Goal: Task Accomplishment & Management: Manage account settings

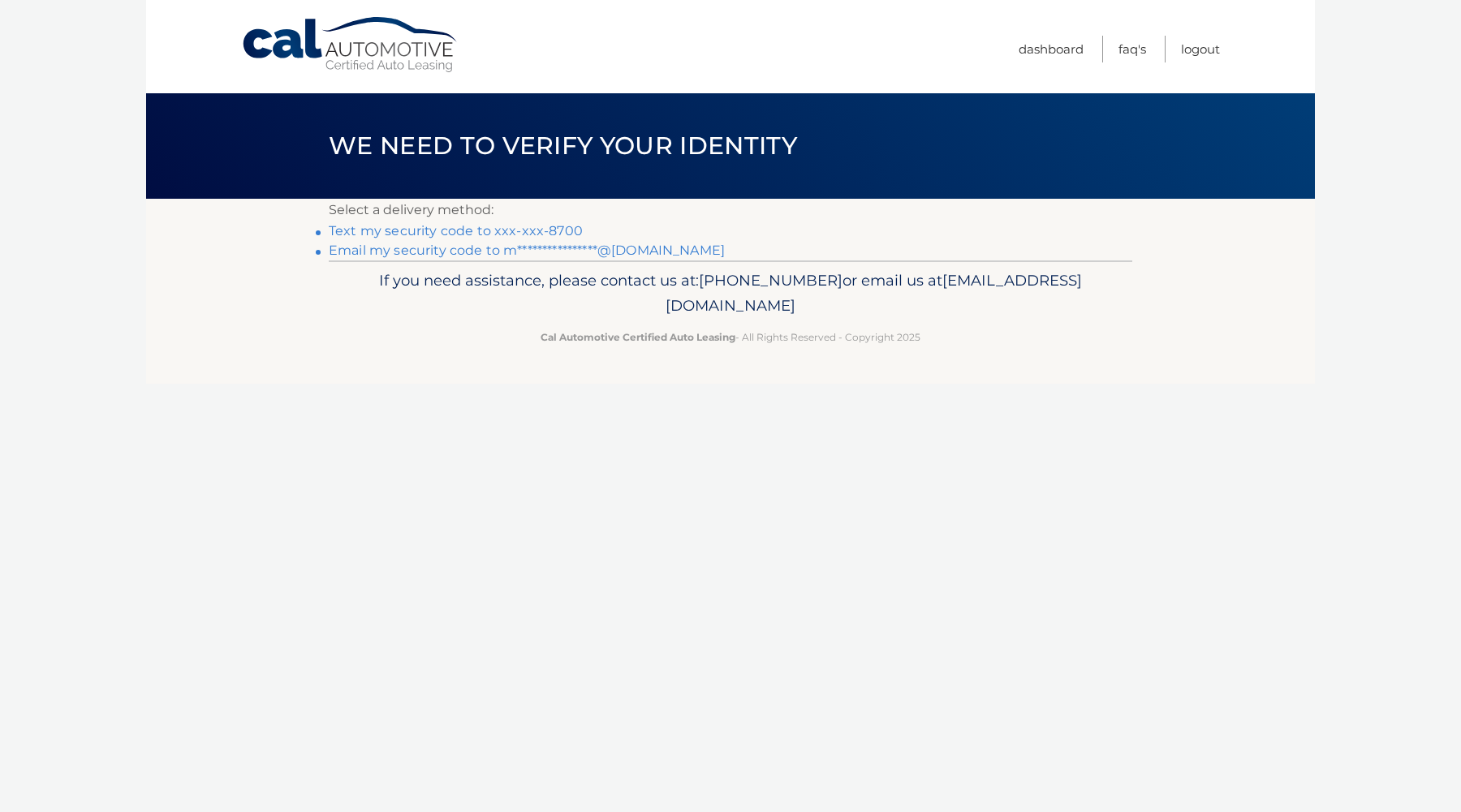
click at [440, 230] on link "Text my security code to xxx-xxx-8700" at bounding box center [456, 230] width 254 height 15
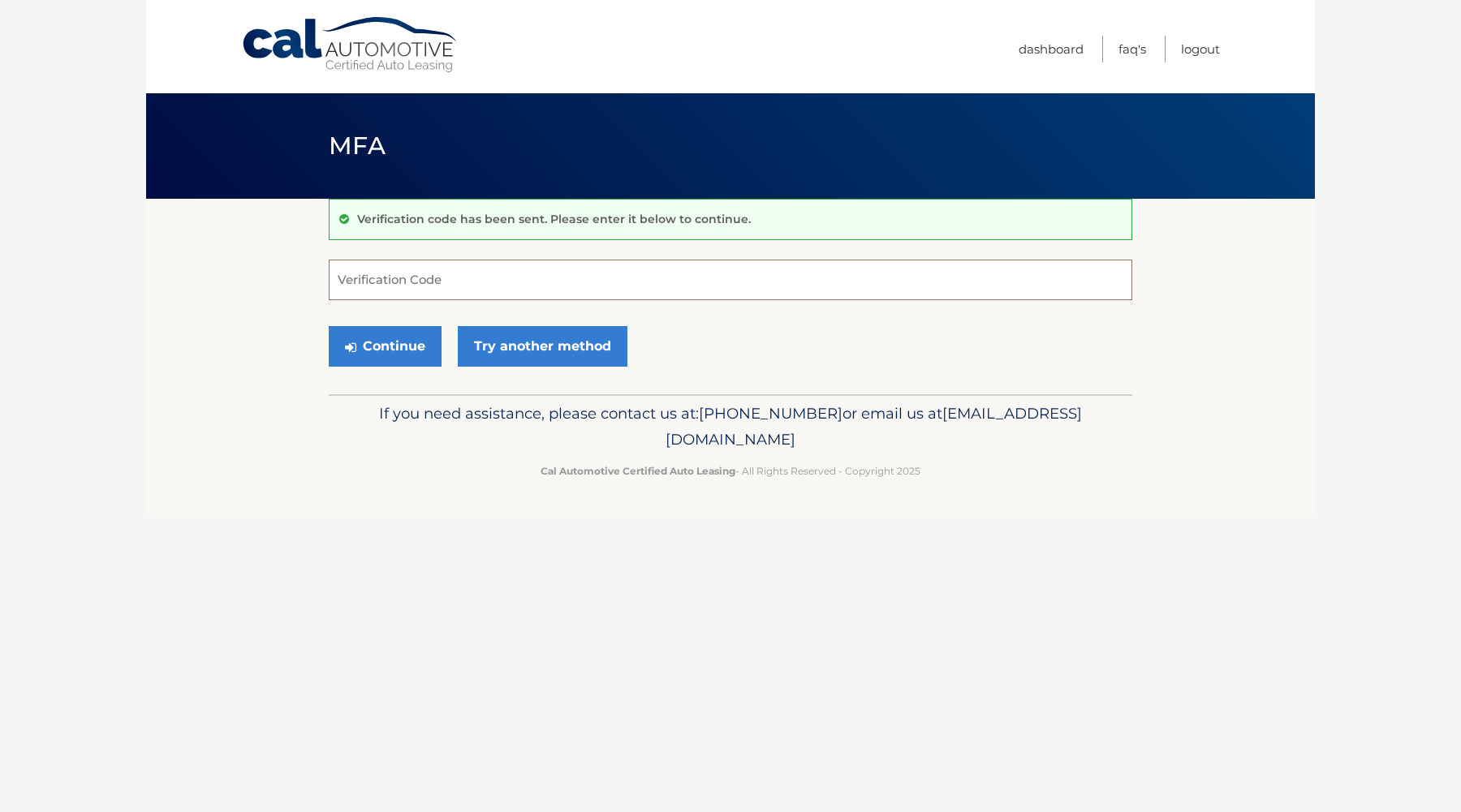
click at [487, 282] on input "Verification Code" at bounding box center [730, 279] width 803 height 41
type input "084996"
click at [385, 346] on button "Continue" at bounding box center [385, 346] width 113 height 41
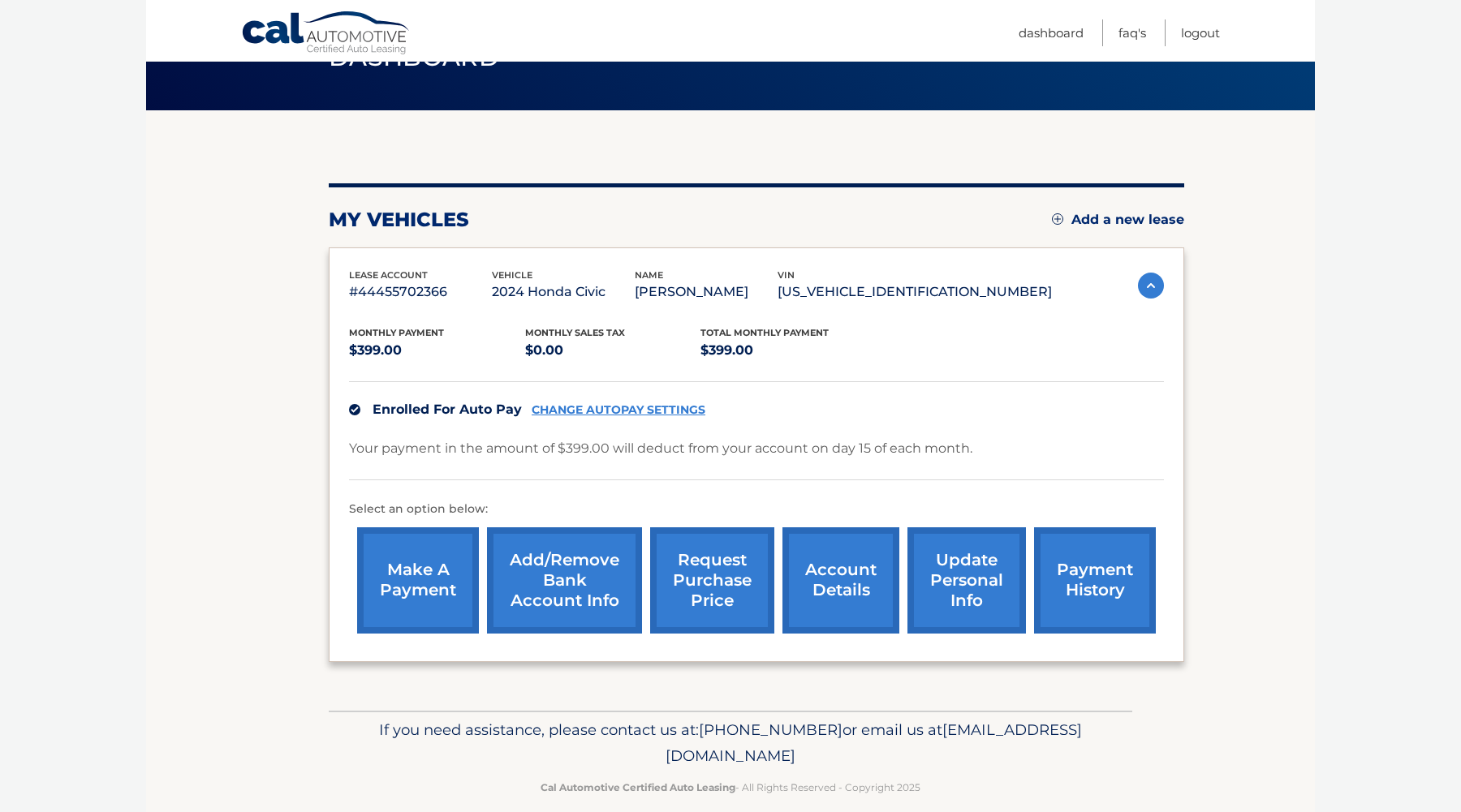
scroll to position [95, 0]
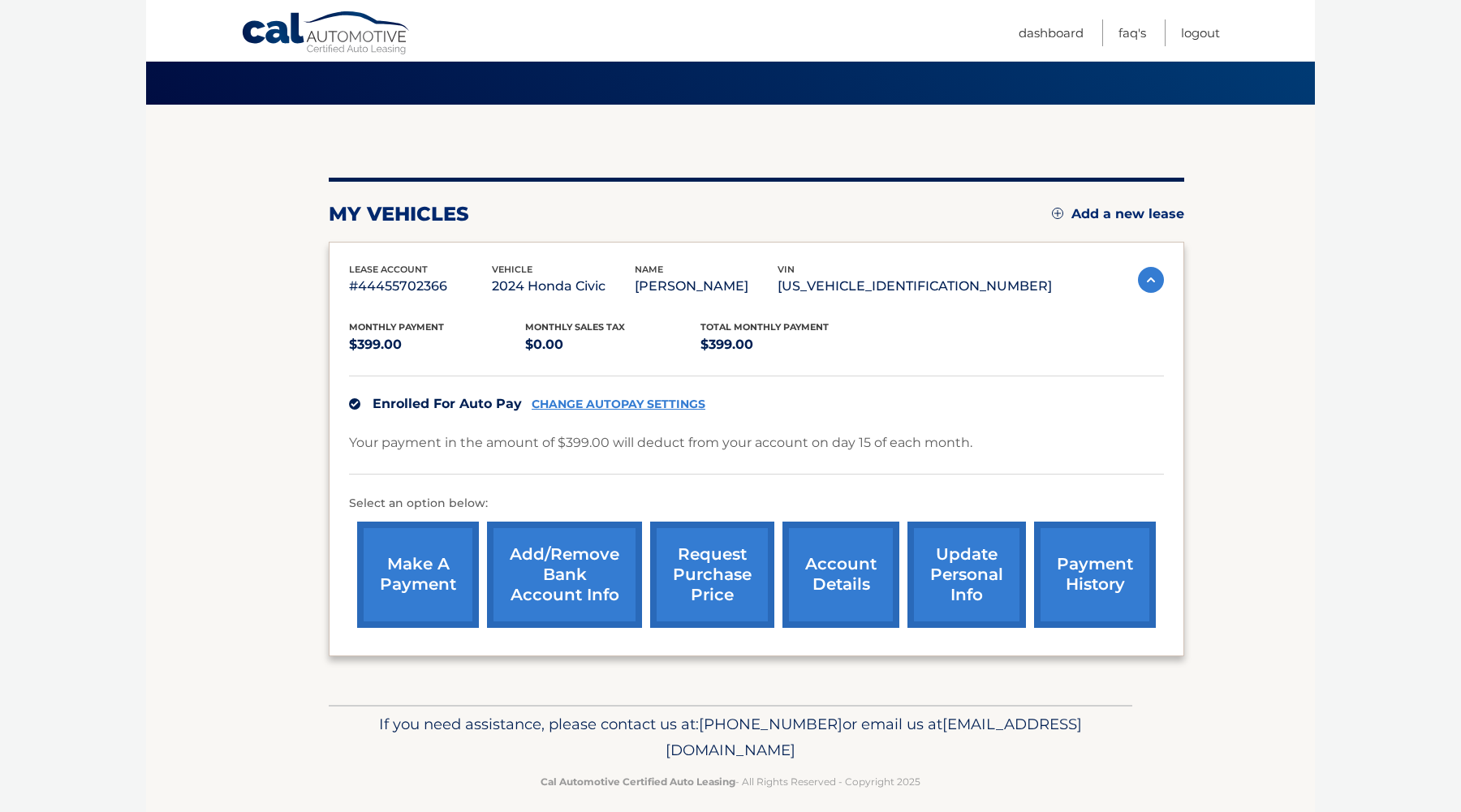
click at [840, 579] on link "account details" at bounding box center [840, 574] width 117 height 106
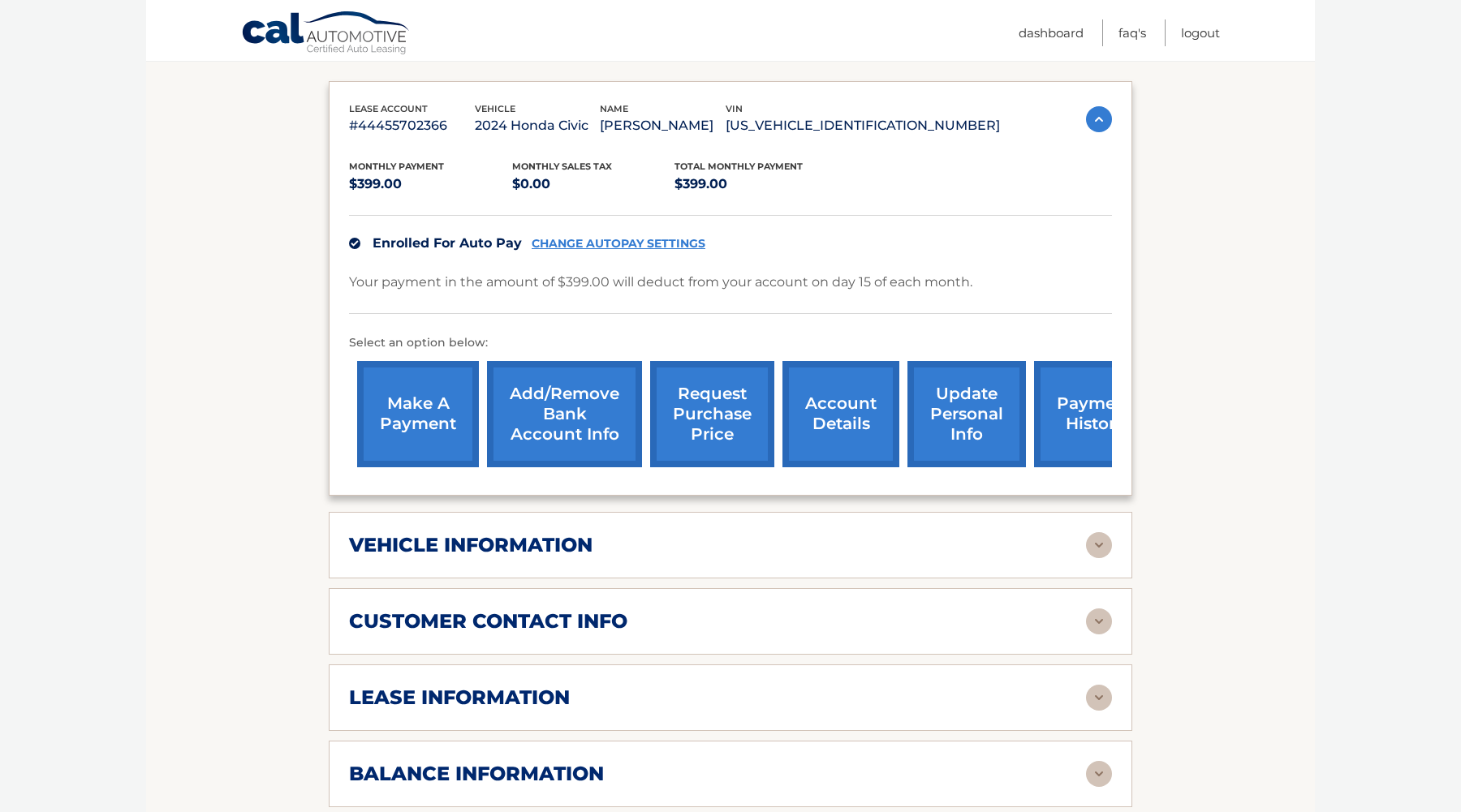
scroll to position [341, 0]
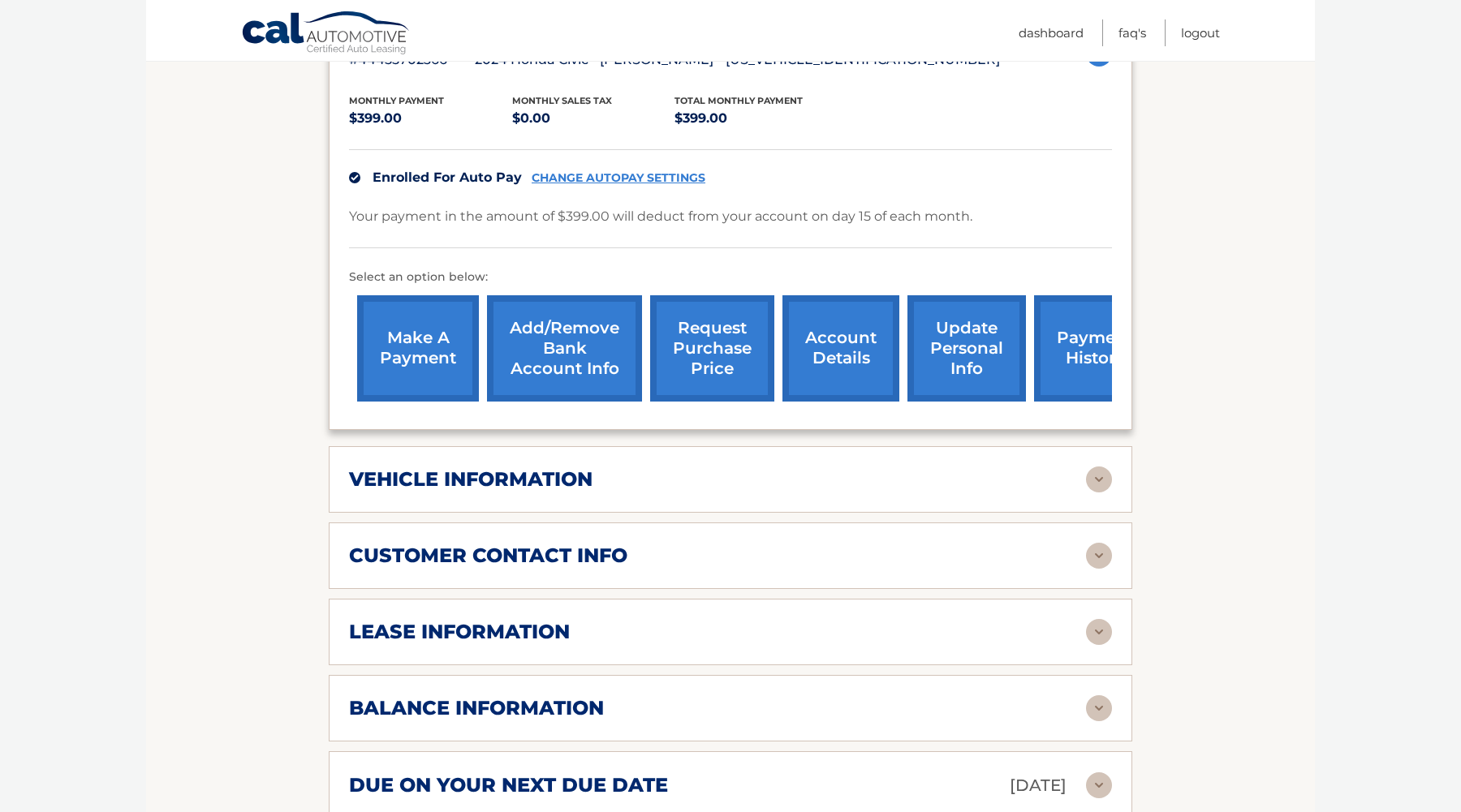
click at [807, 496] on div "vehicle information vehicle Year 2024 vehicle make Honda vehicle model Civic ve…" at bounding box center [730, 479] width 803 height 67
click at [1101, 479] on img at bounding box center [1098, 479] width 26 height 26
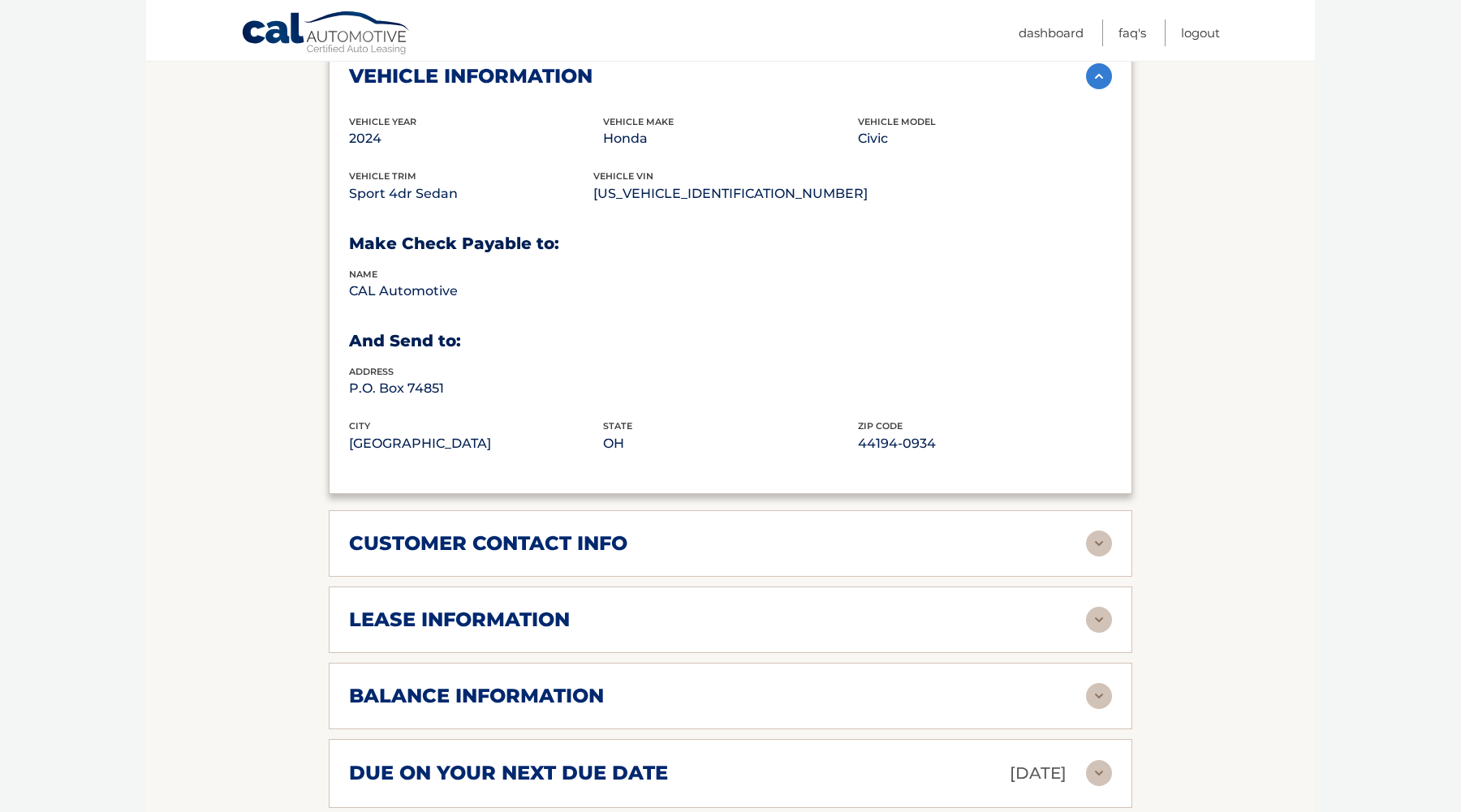
scroll to position [771, 0]
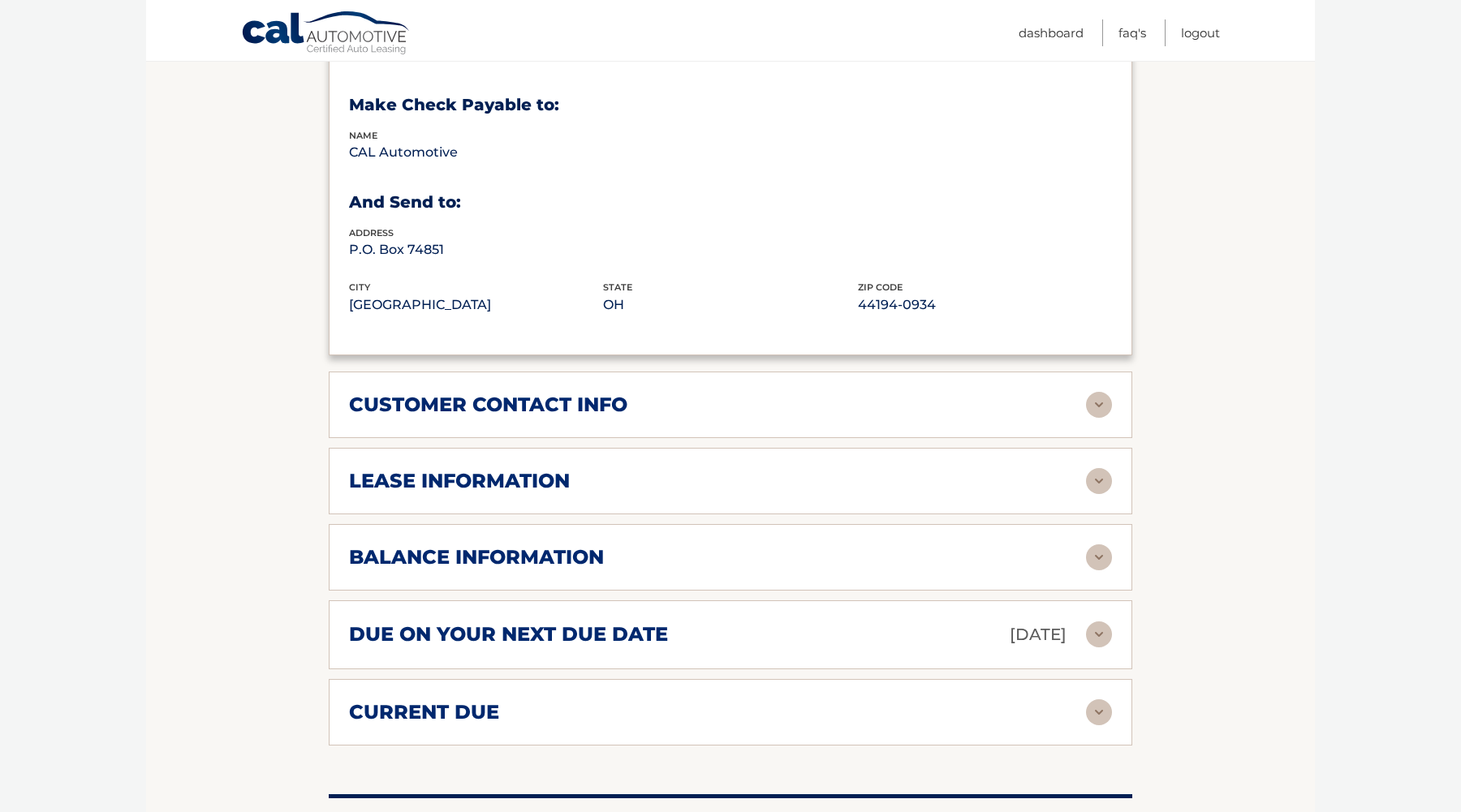
click at [1099, 549] on img at bounding box center [1098, 556] width 26 height 26
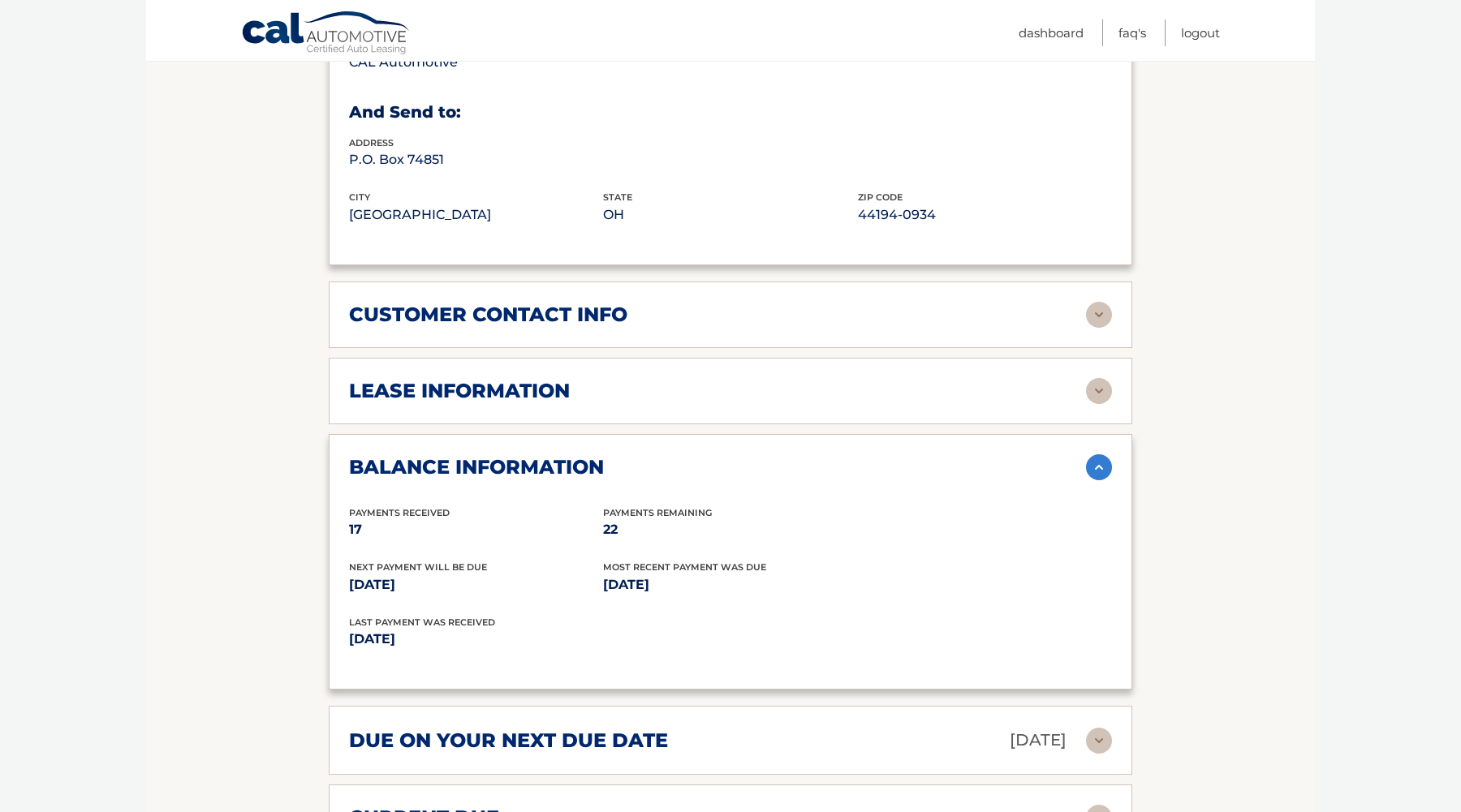
scroll to position [988, 0]
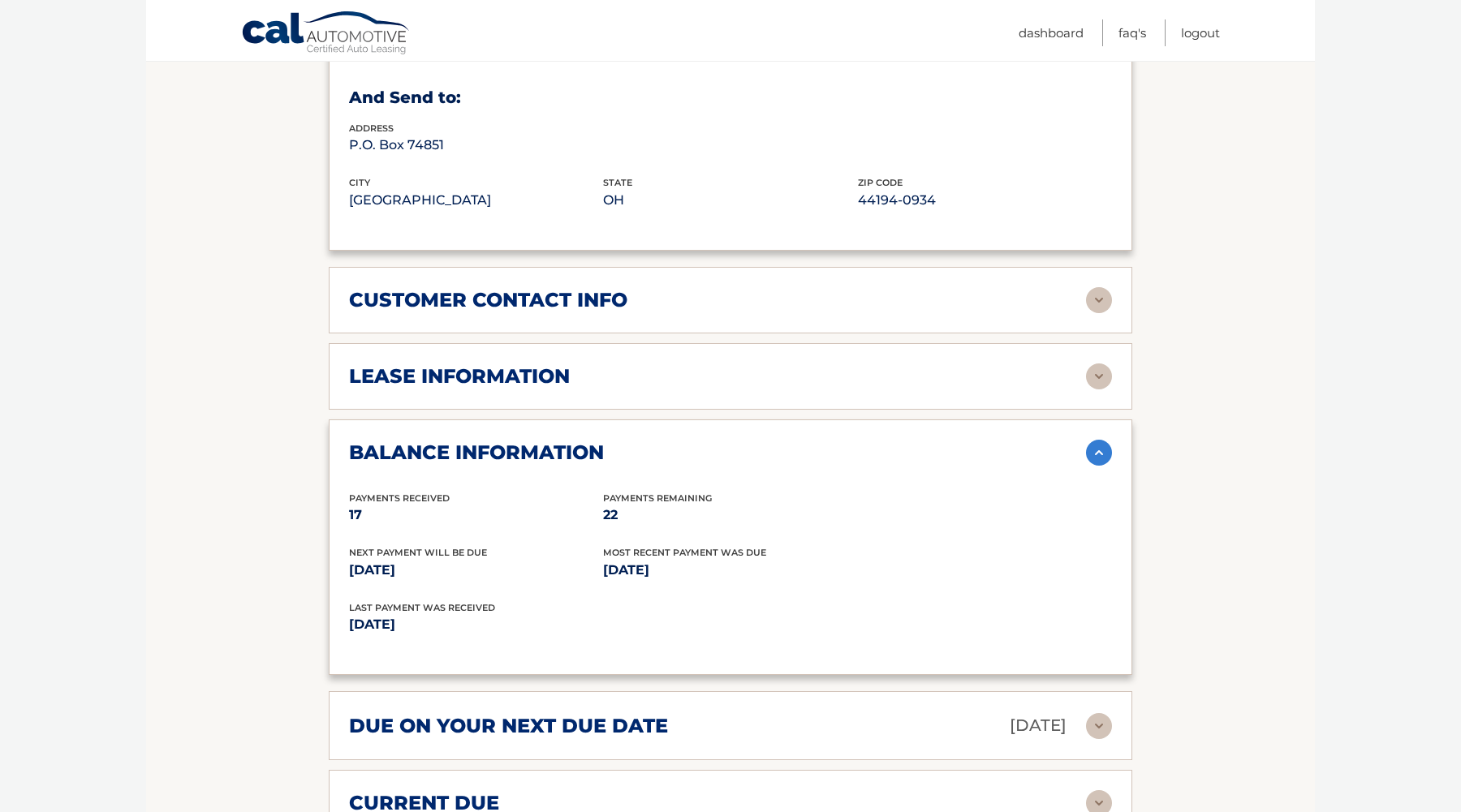
click at [1101, 385] on div "lease information Contract Start Date Apr 15, 2024 Term 39 Maturity Date Jul 15…" at bounding box center [730, 376] width 803 height 67
click at [1101, 381] on img at bounding box center [1098, 376] width 26 height 26
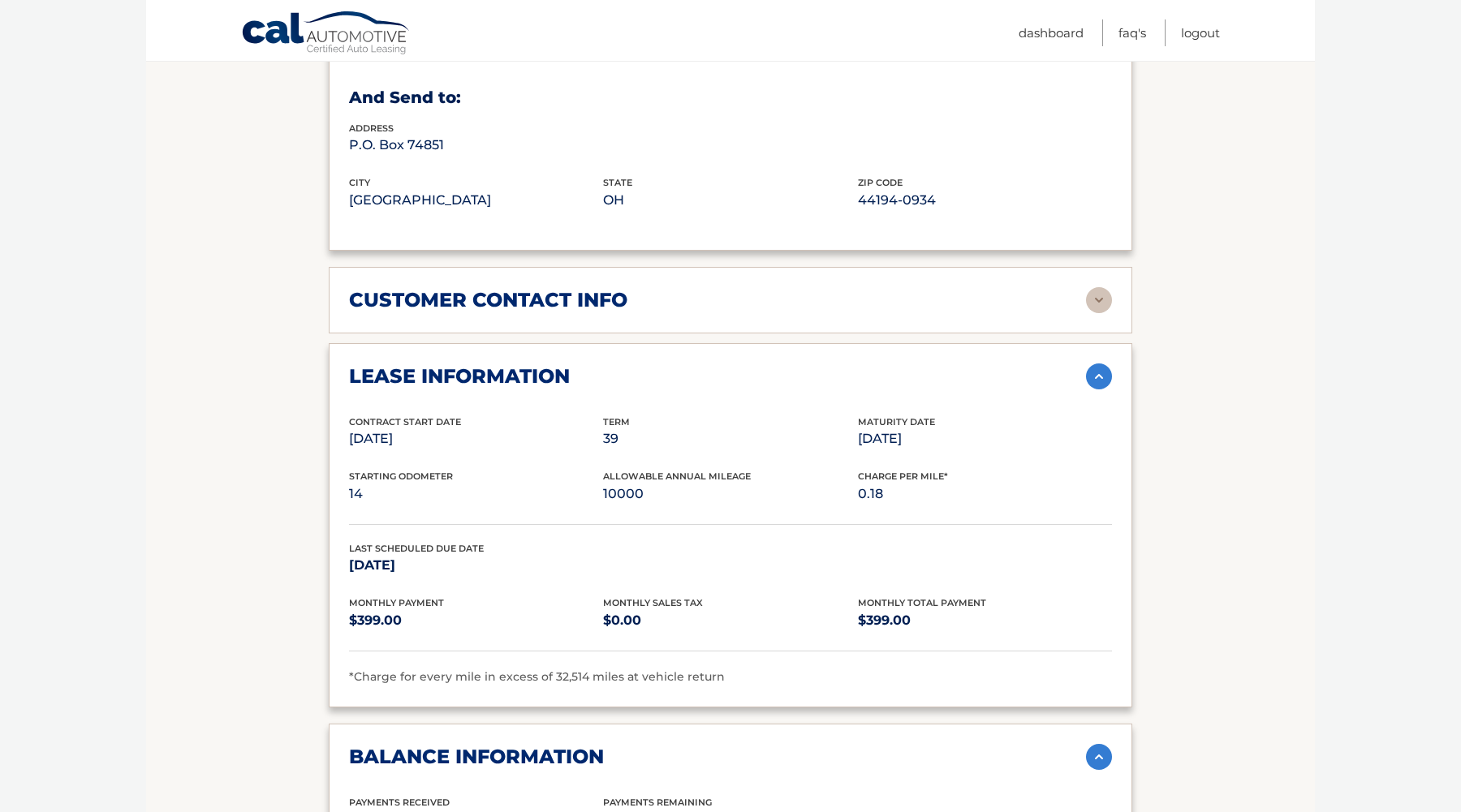
click at [1101, 287] on img at bounding box center [1098, 300] width 26 height 26
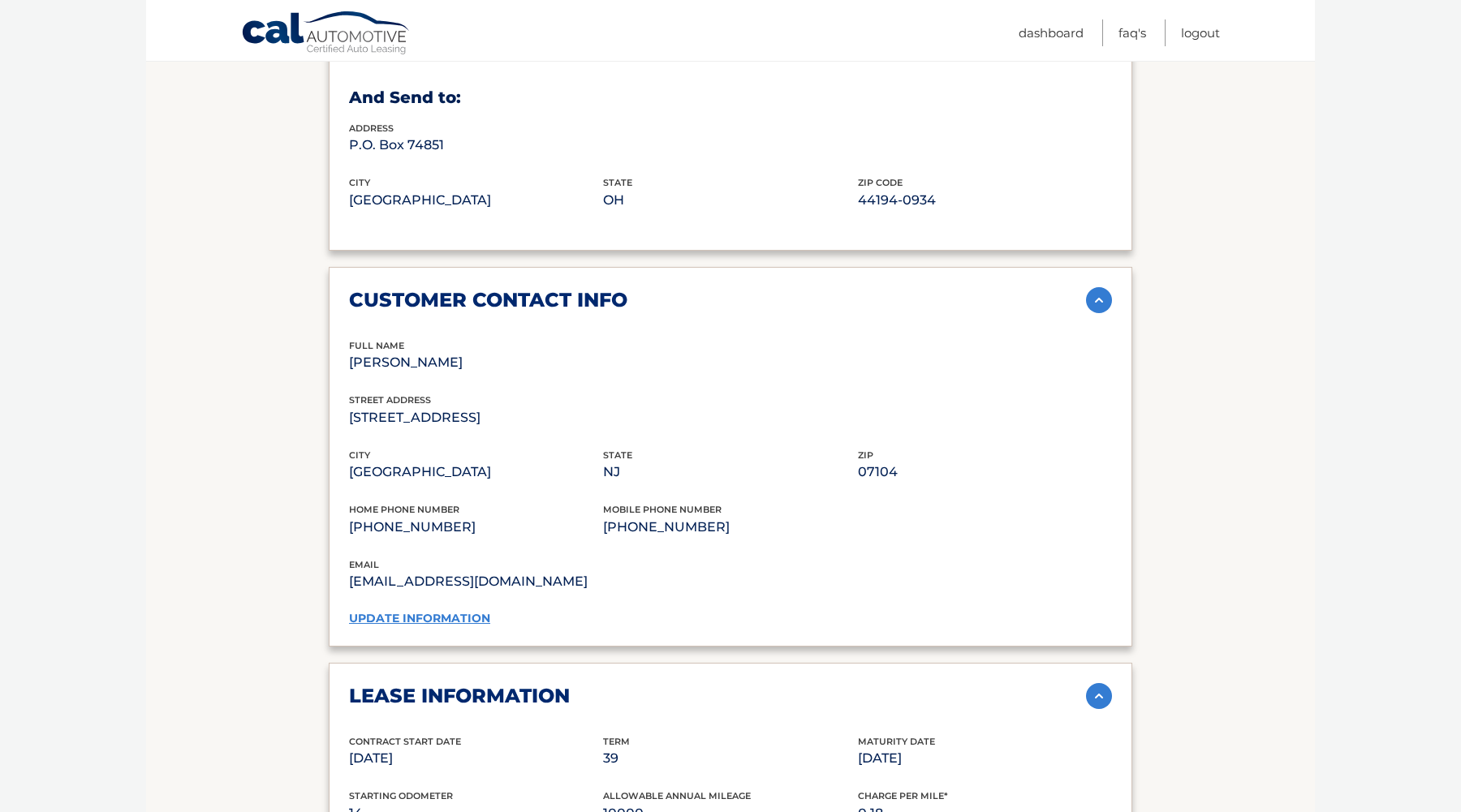
click at [1095, 307] on img at bounding box center [1098, 300] width 26 height 26
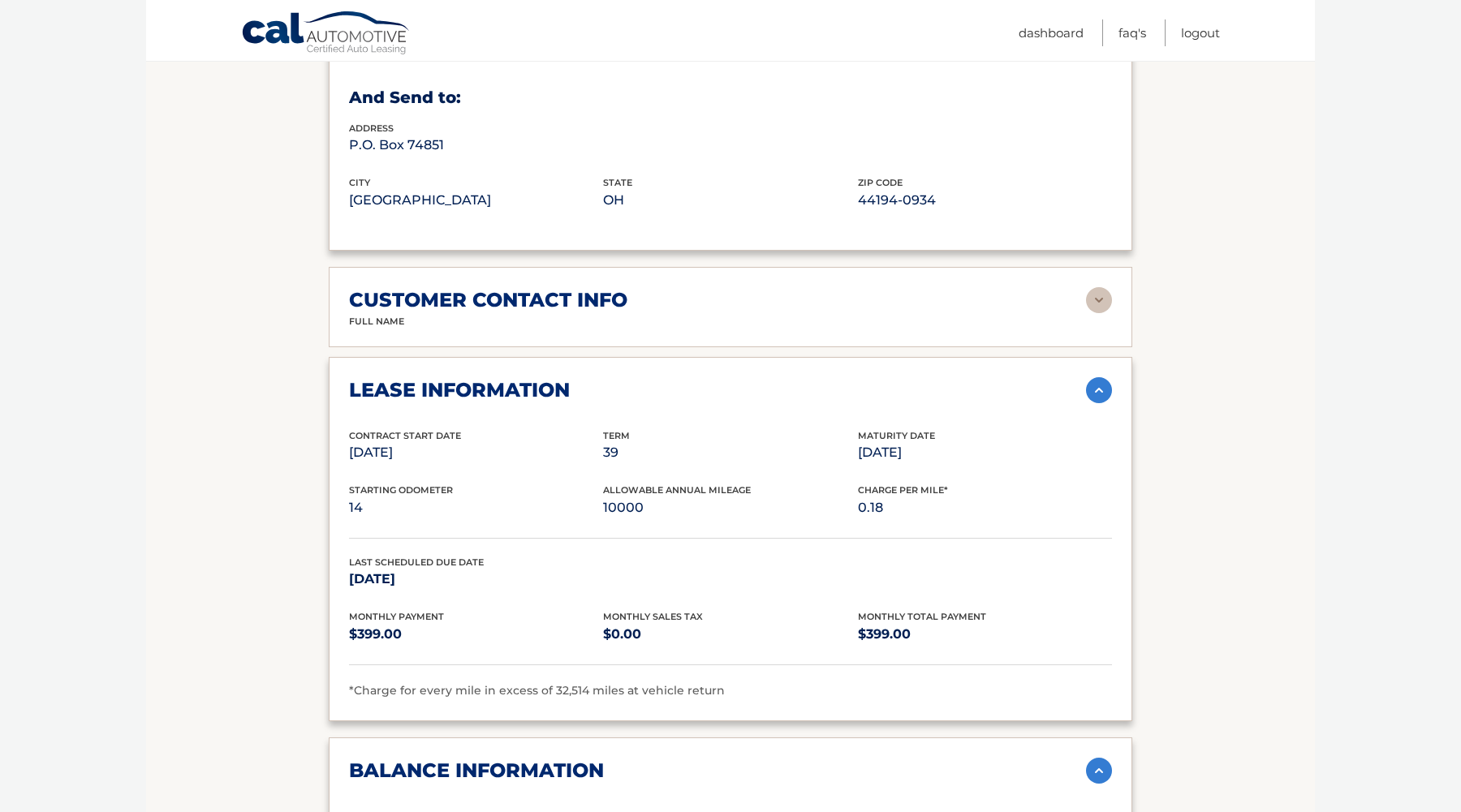
click at [1095, 307] on img at bounding box center [1098, 300] width 26 height 26
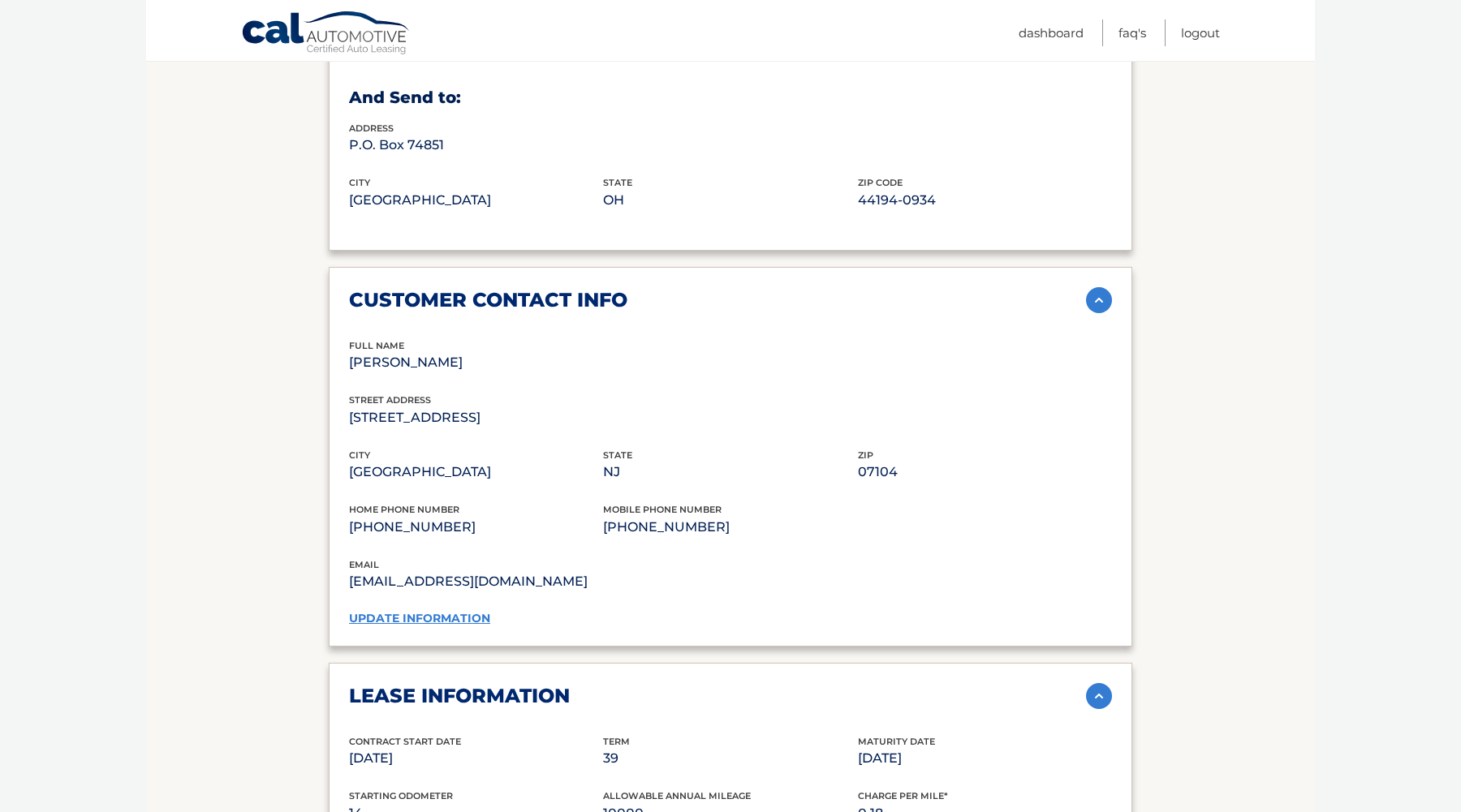
click at [424, 610] on link "update information" at bounding box center [419, 618] width 141 height 14
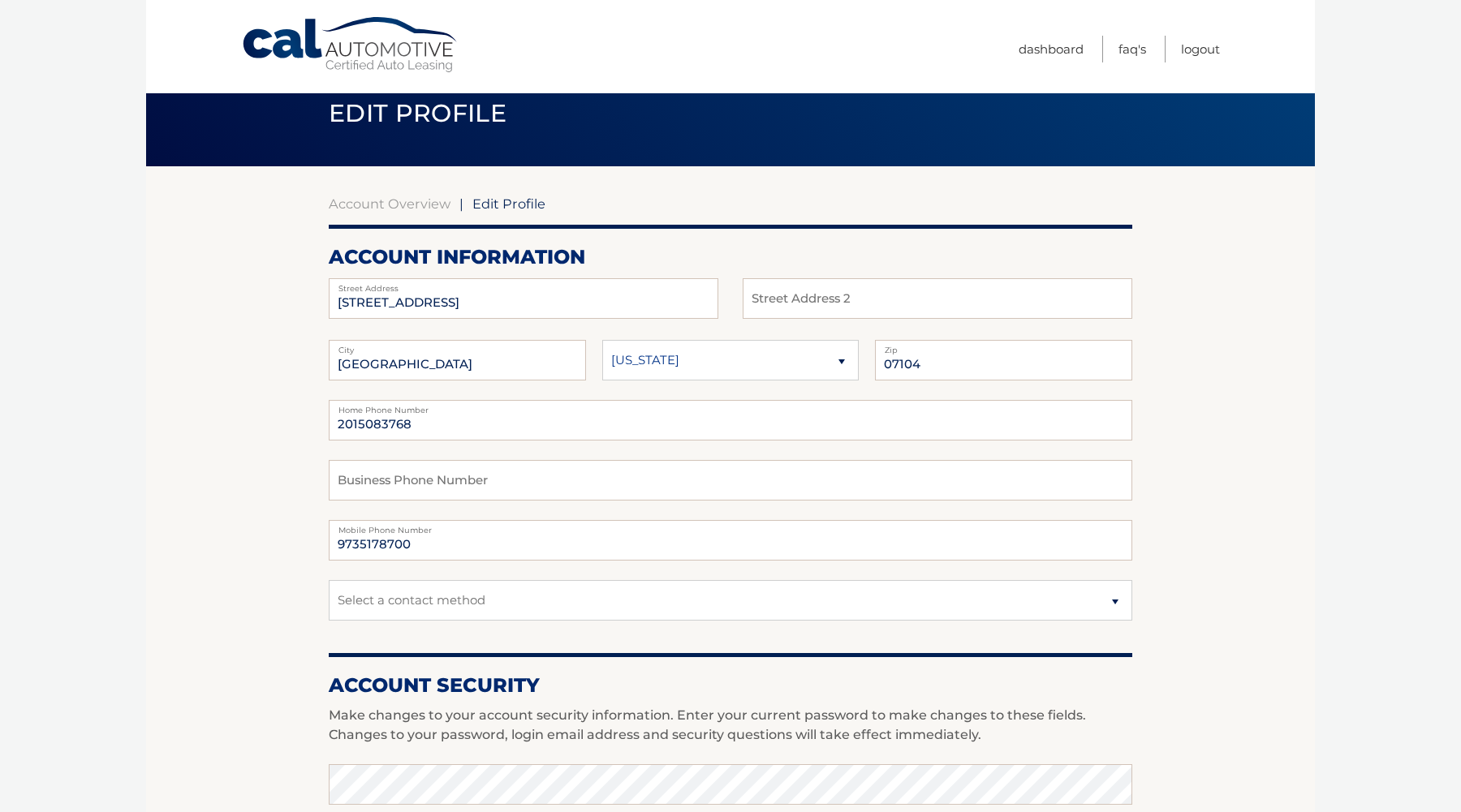
scroll to position [35, 0]
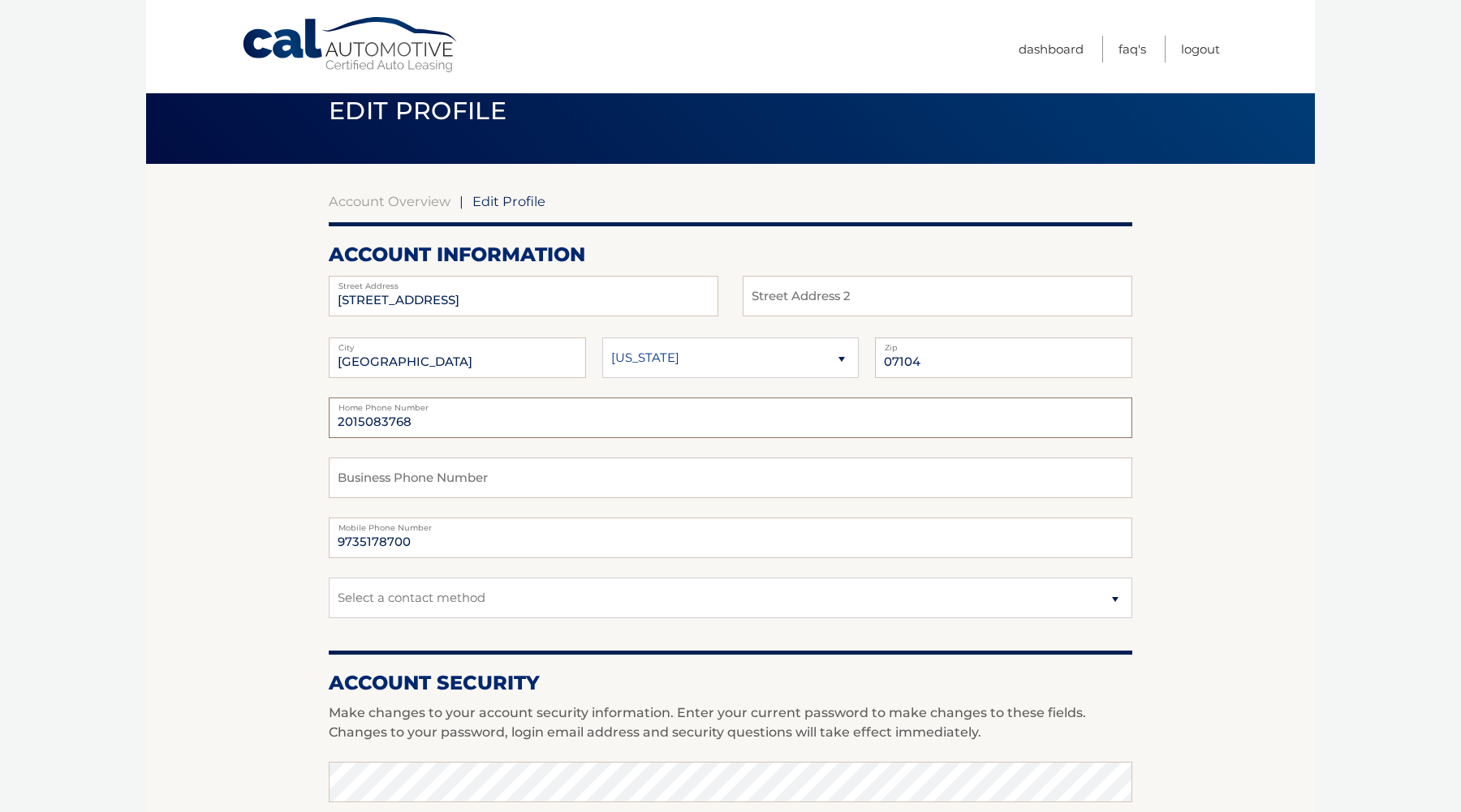
click at [457, 438] on input "2015083768" at bounding box center [730, 417] width 803 height 41
type input "9"
click at [282, 469] on section "Account Overview | Edit Profile account information [STREET_ADDRESS] Address St…" at bounding box center [730, 754] width 1168 height 1181
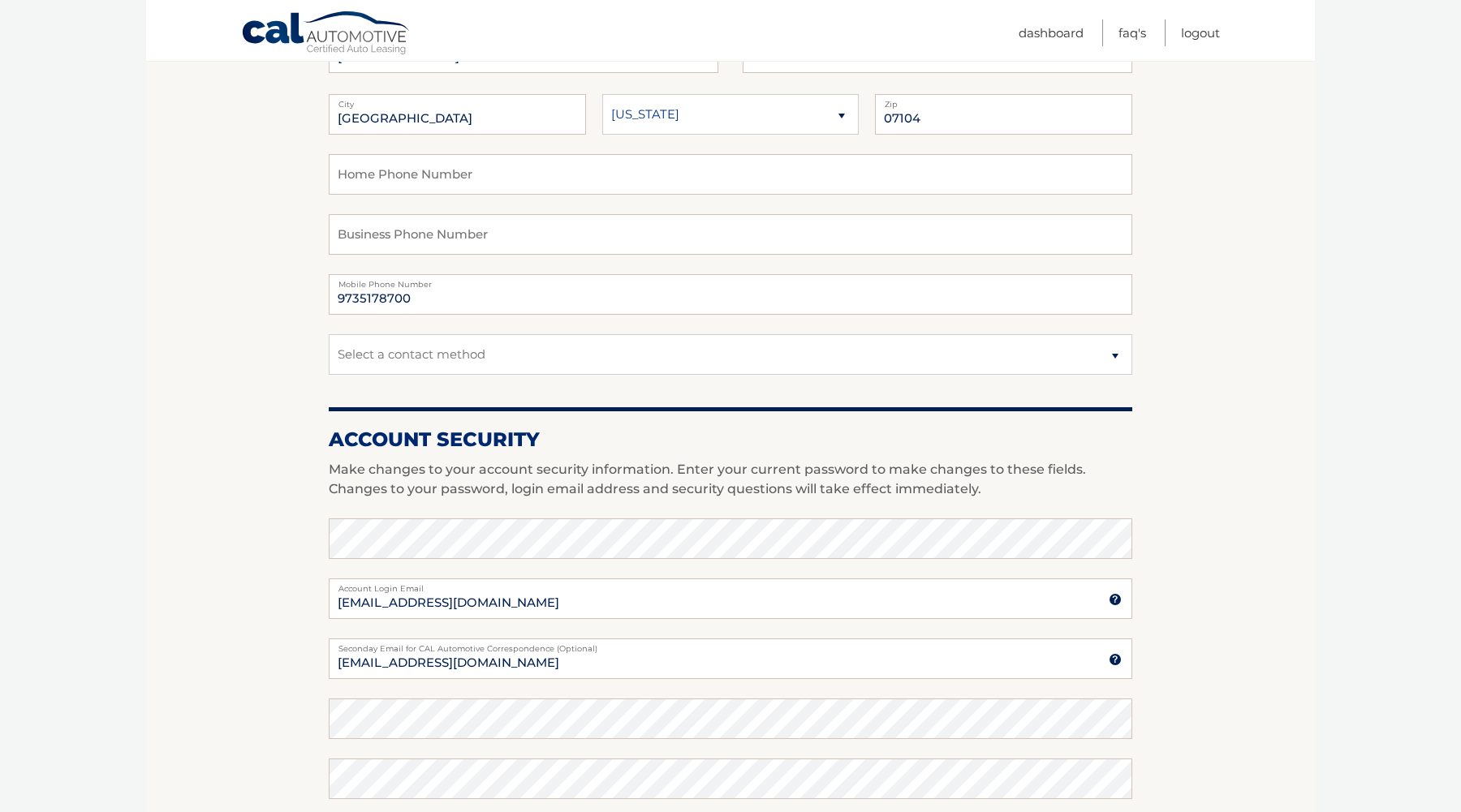
scroll to position [294, 0]
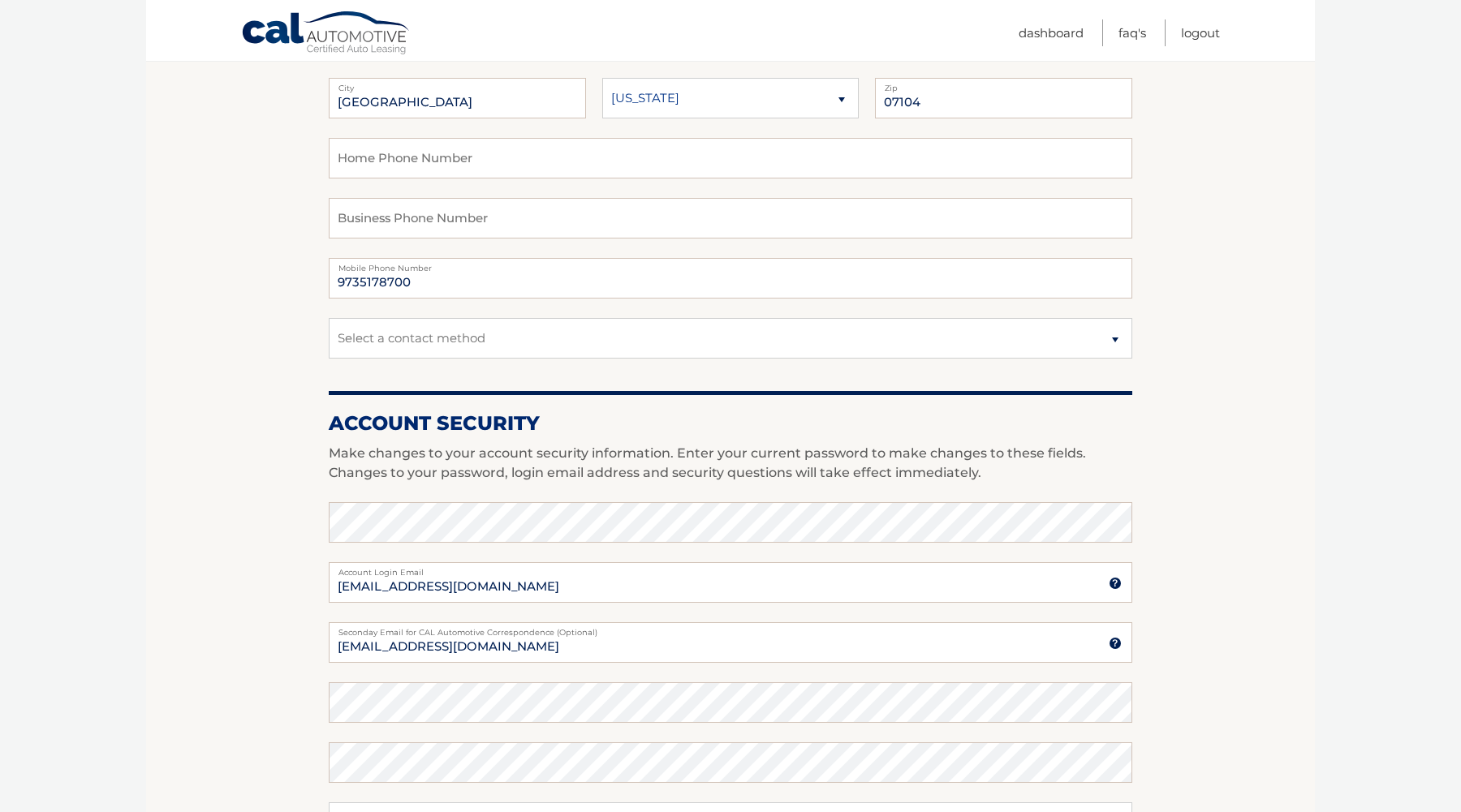
click at [267, 519] on section "Account Overview | Edit Profile account information 11 AGATE PLACE Street Addre…" at bounding box center [730, 495] width 1168 height 1181
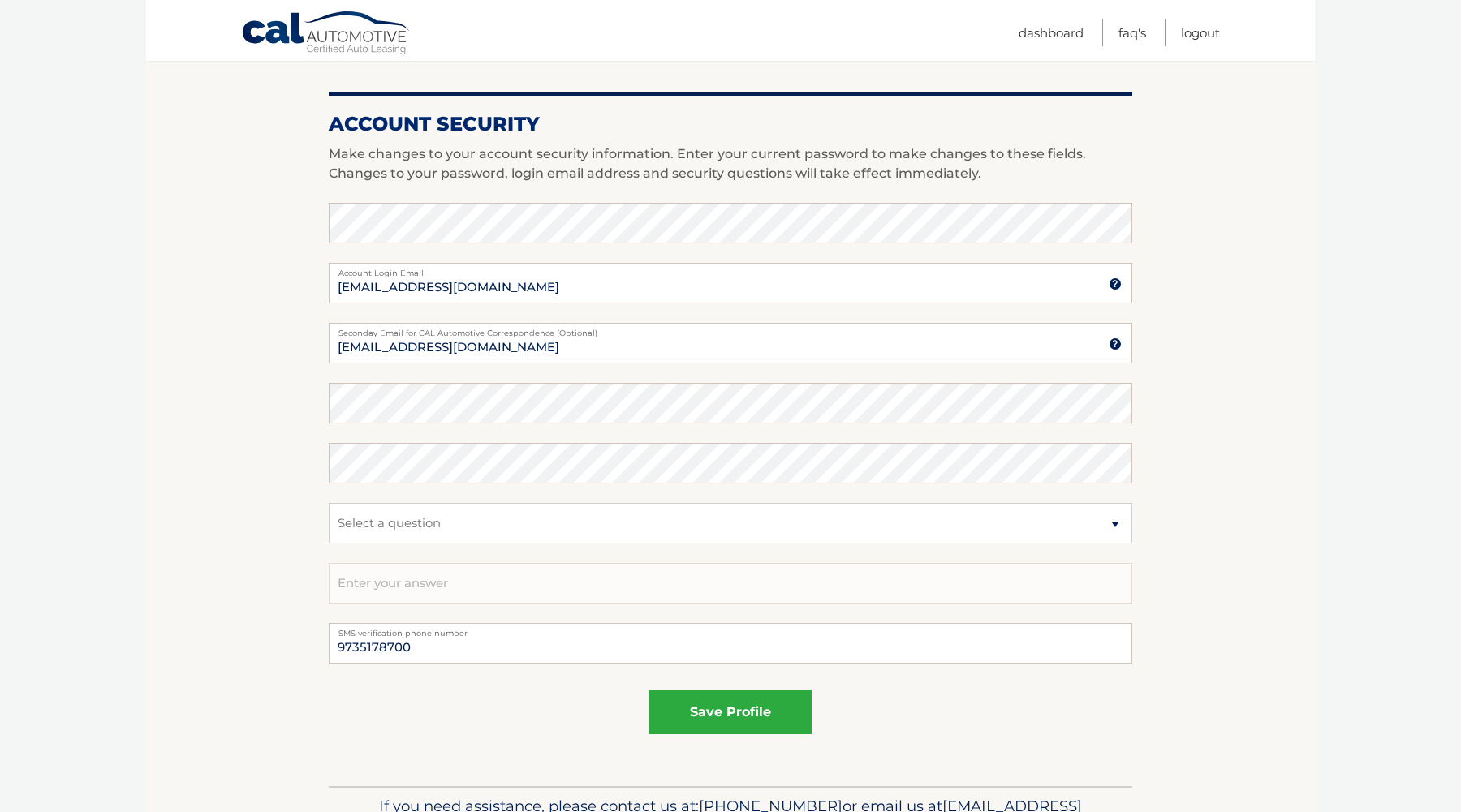
scroll to position [601, 0]
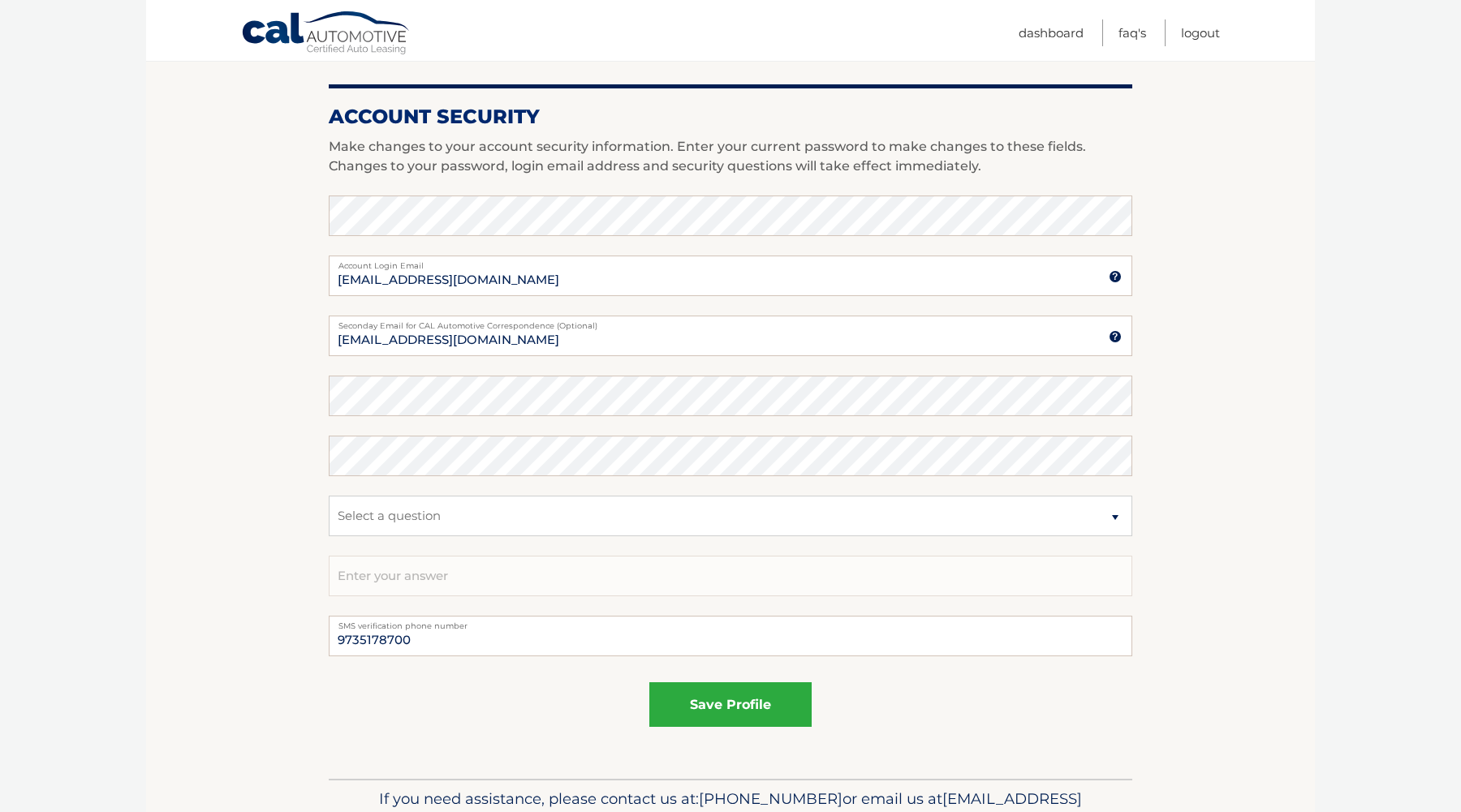
click at [254, 377] on section "Account Overview | Edit Profile account information 11 AGATE PLACE Street Addre…" at bounding box center [730, 188] width 1168 height 1181
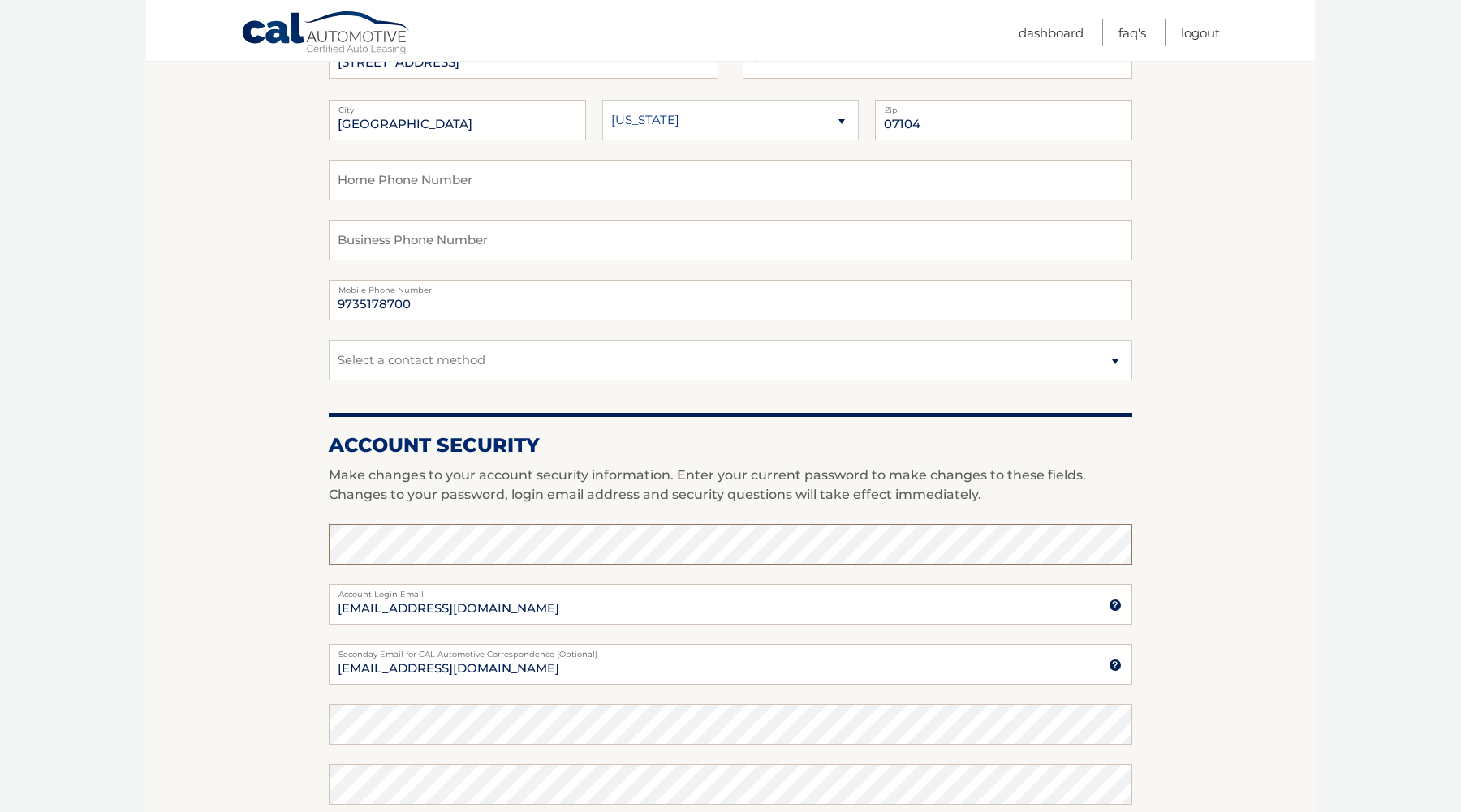
scroll to position [329, 0]
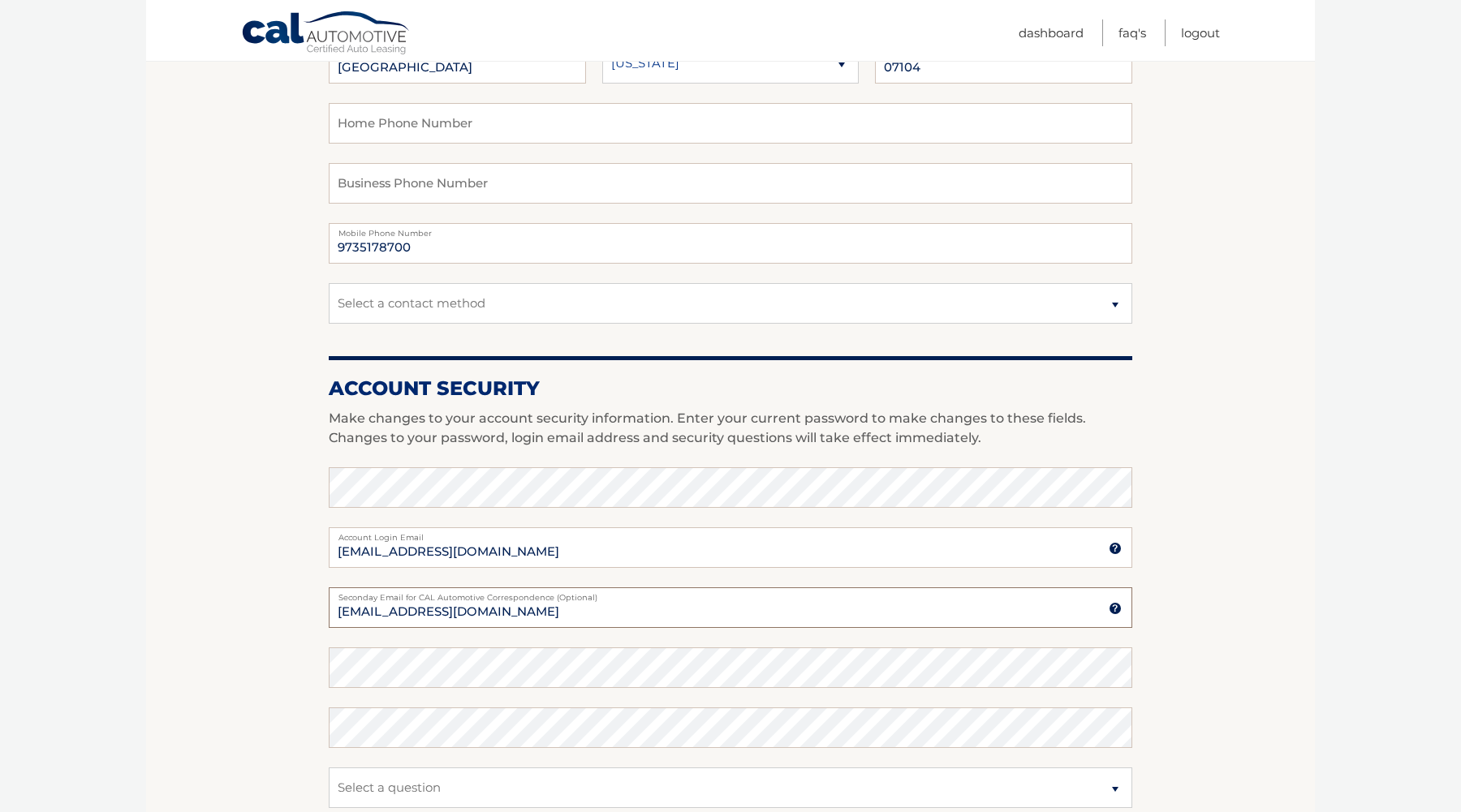
type input "michaeldavila2003@yahoo.com"
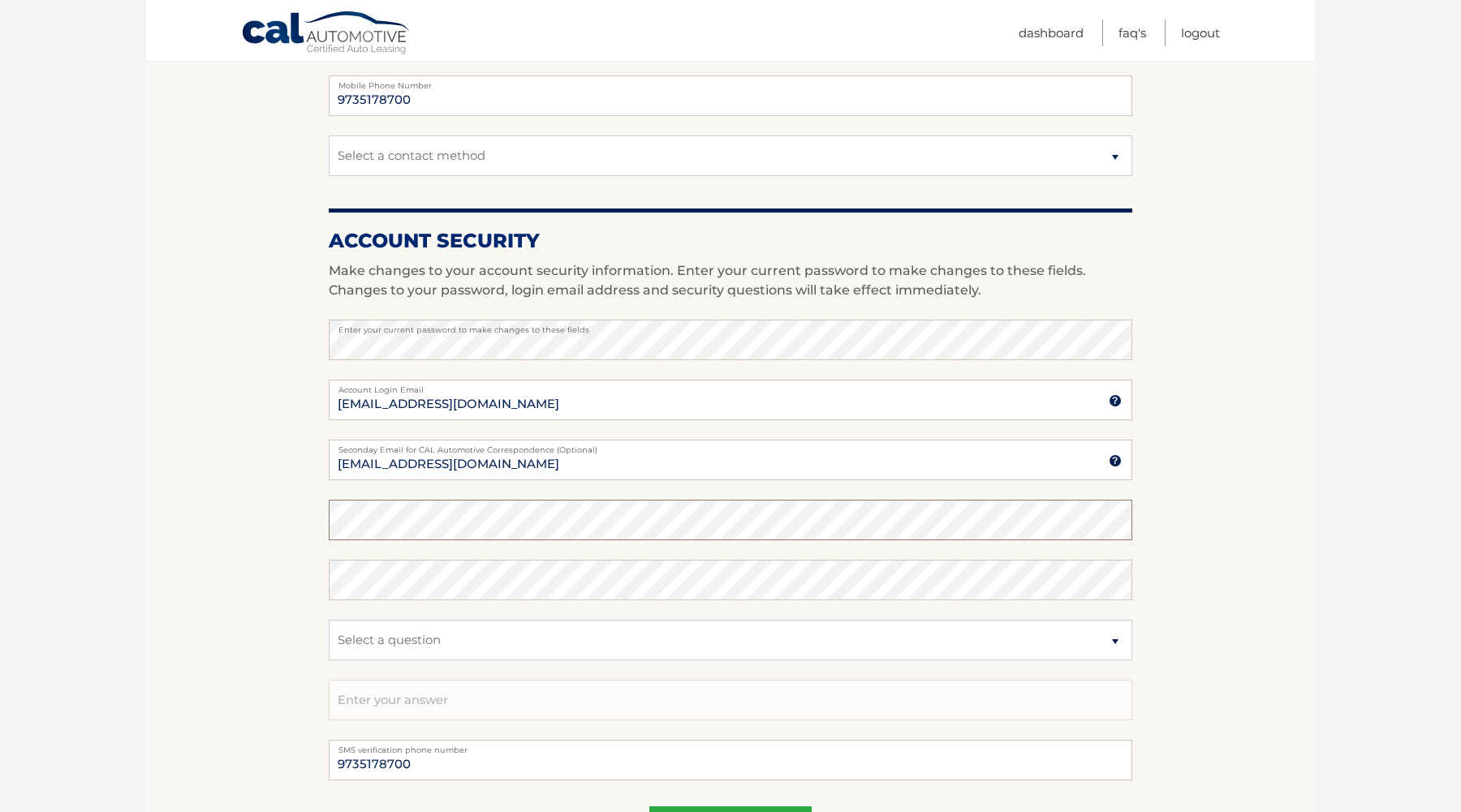
scroll to position [479, 0]
click at [271, 454] on section "Account Overview | Edit Profile account information 11 AGATE PLACE Street Addre…" at bounding box center [730, 311] width 1168 height 1181
click at [297, 353] on section "Account Overview | Edit Profile account information 11 AGATE PLACE Street Addre…" at bounding box center [730, 311] width 1168 height 1181
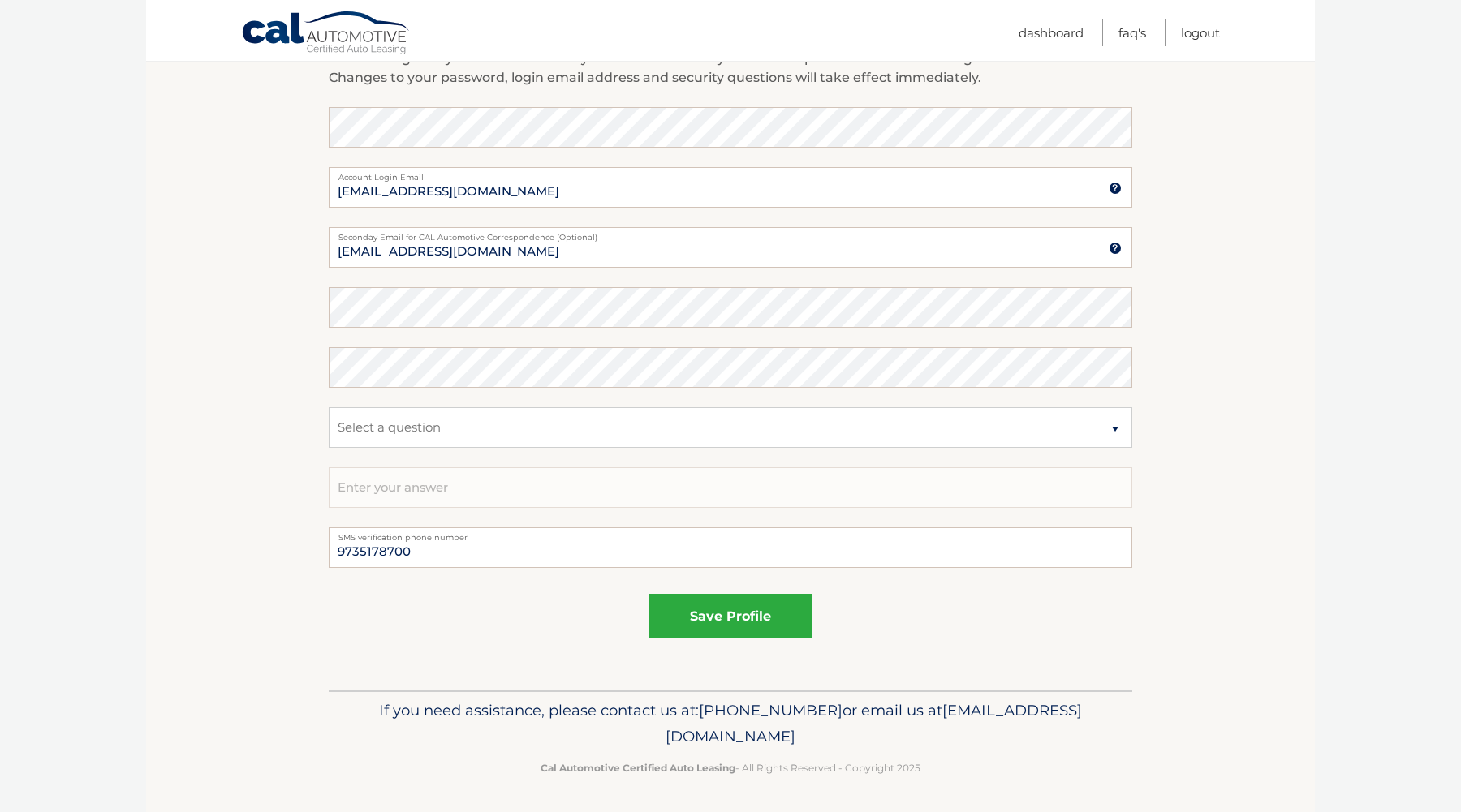
scroll to position [689, 0]
click at [724, 609] on button "save profile" at bounding box center [730, 617] width 162 height 45
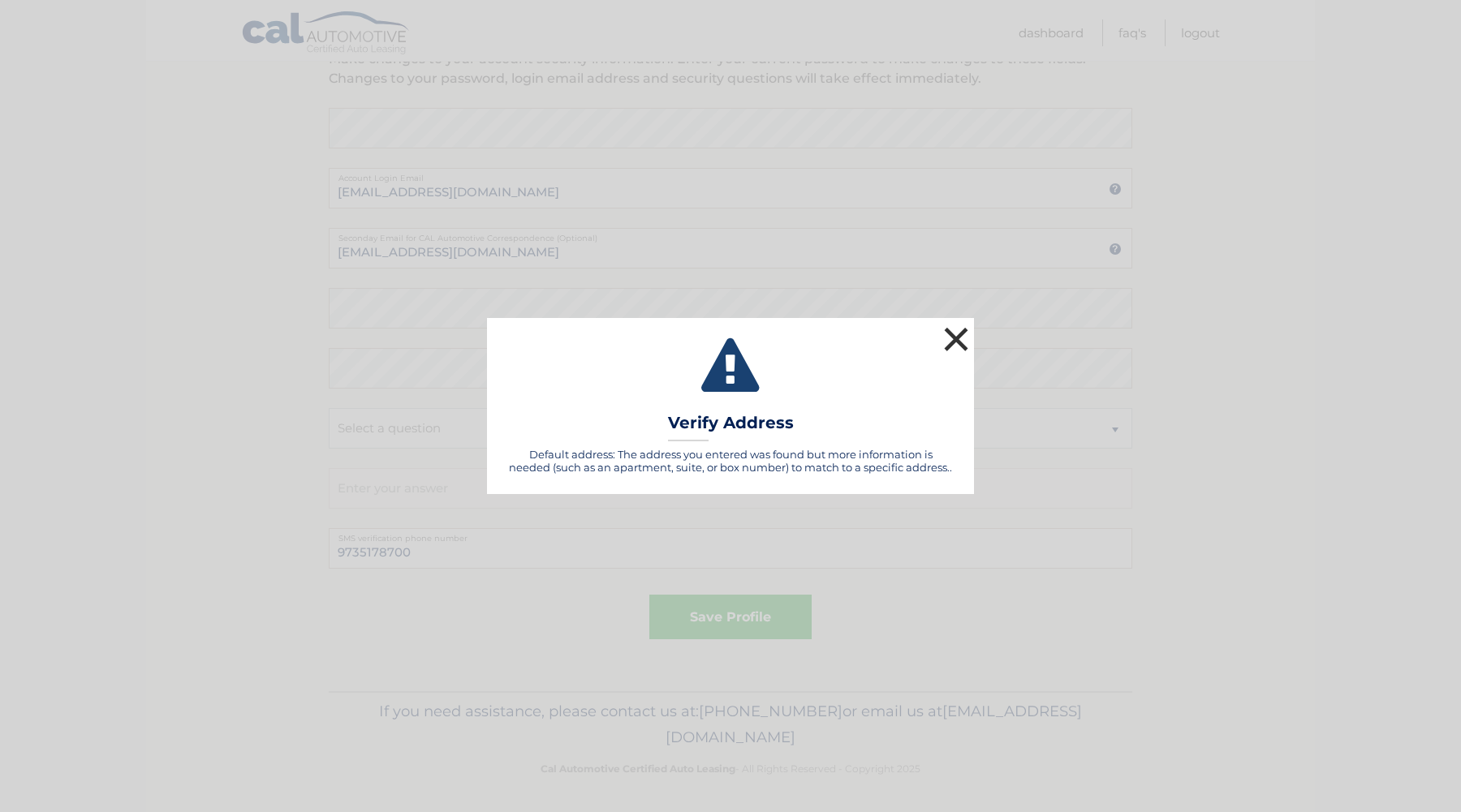
click at [958, 343] on button "×" at bounding box center [956, 339] width 32 height 32
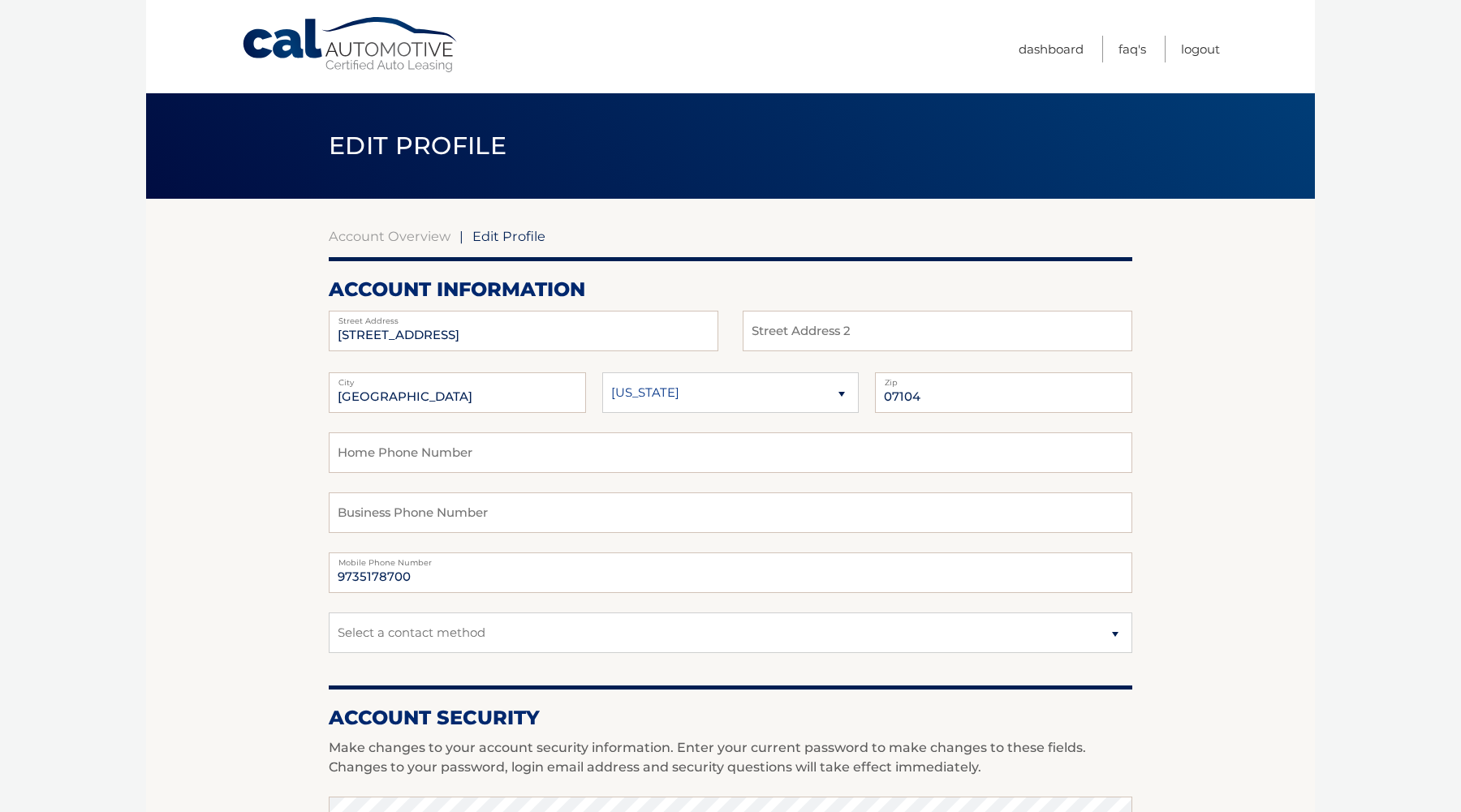
scroll to position [0, 0]
click at [416, 237] on link "Account Overview" at bounding box center [389, 236] width 122 height 16
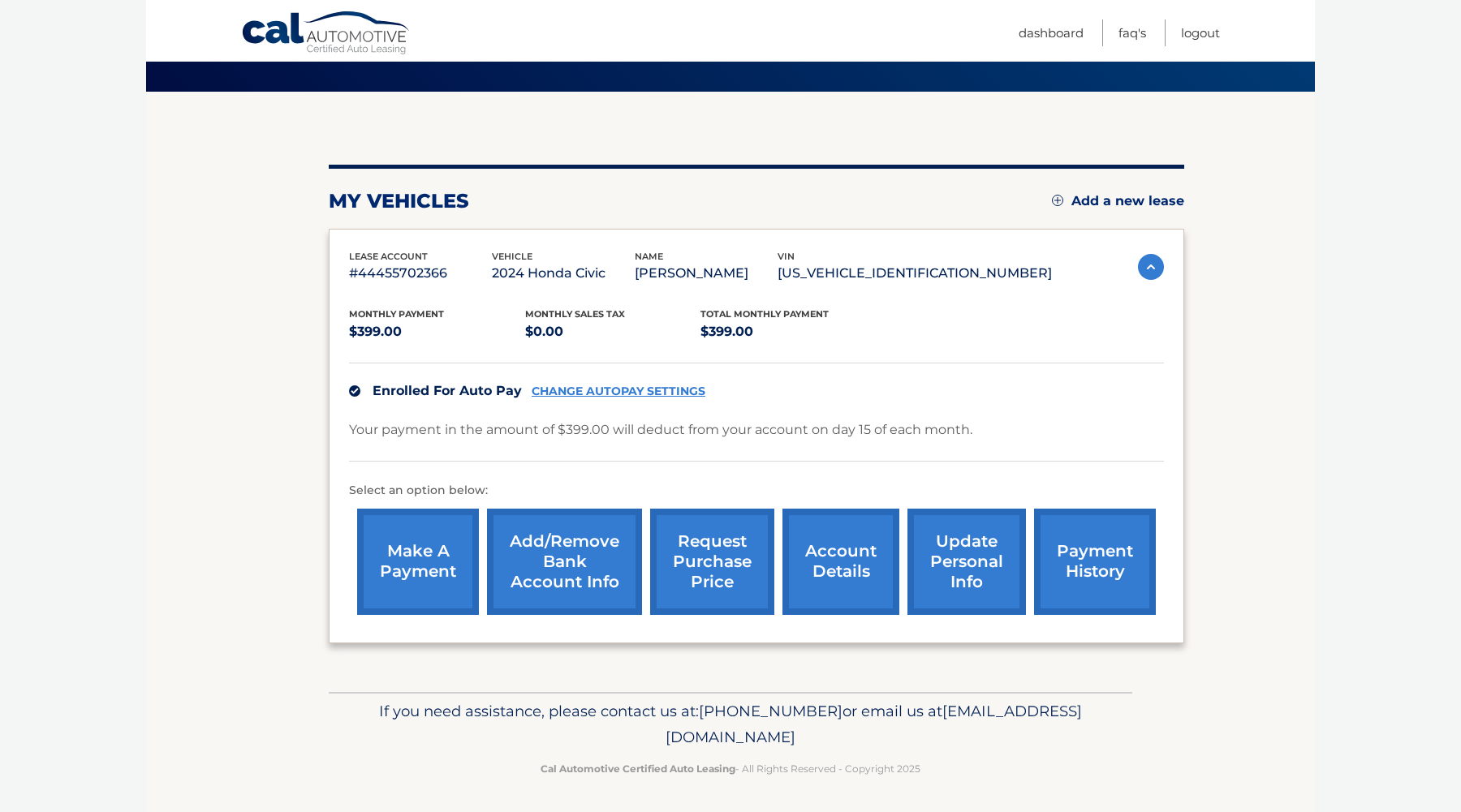
scroll to position [106, 0]
click at [805, 571] on link "account details" at bounding box center [840, 563] width 117 height 106
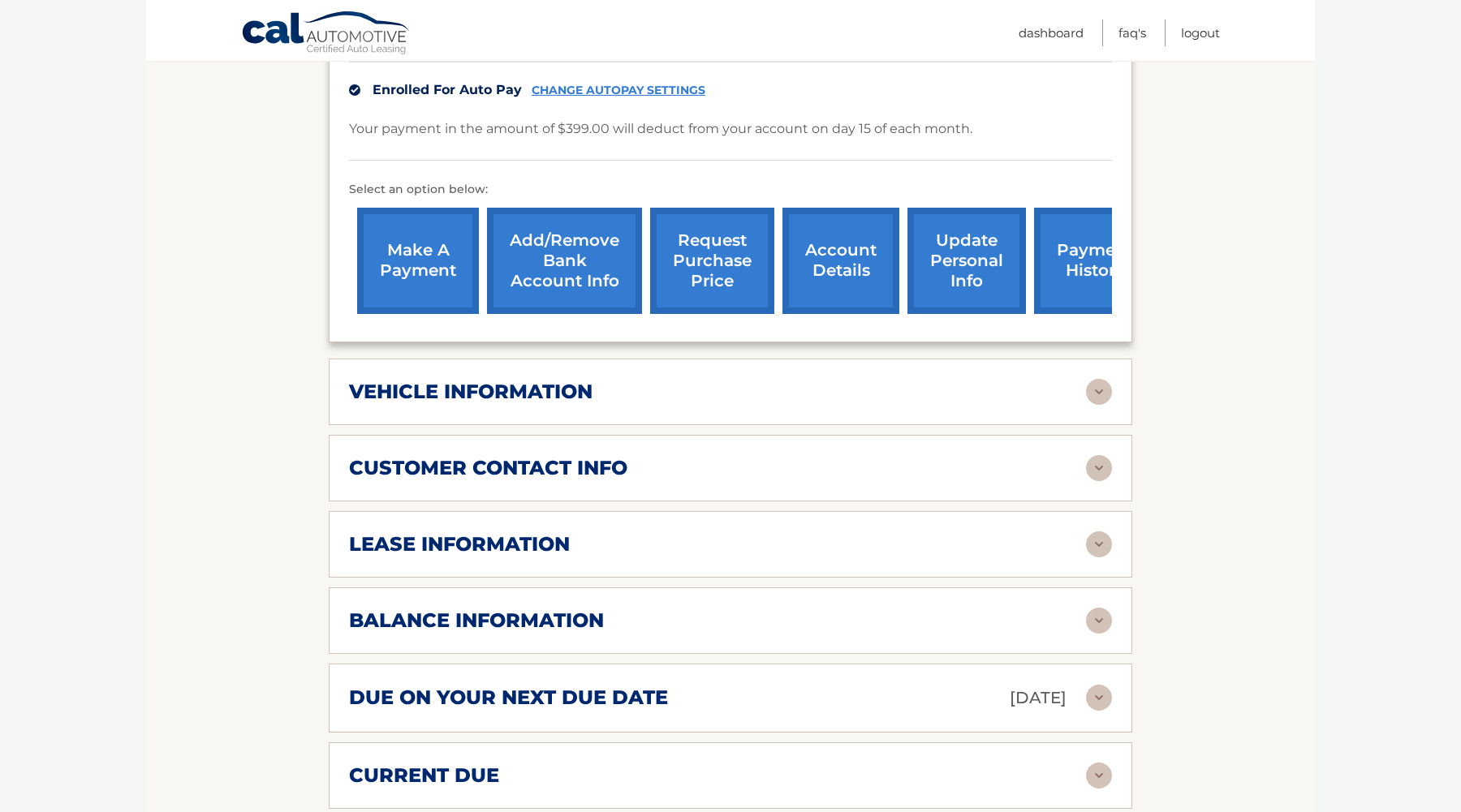
scroll to position [473, 0]
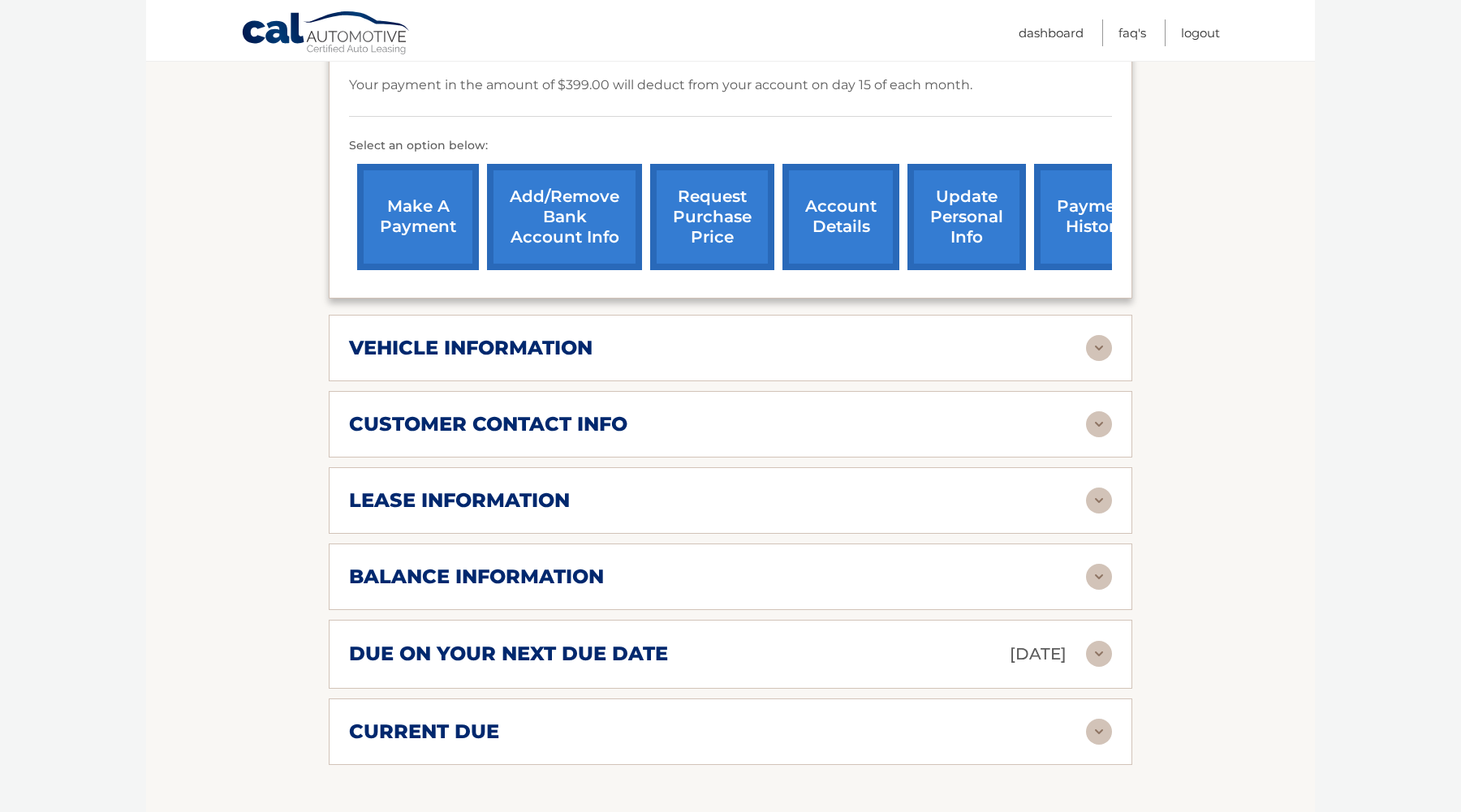
click at [778, 421] on div "customer contact info" at bounding box center [717, 424] width 737 height 24
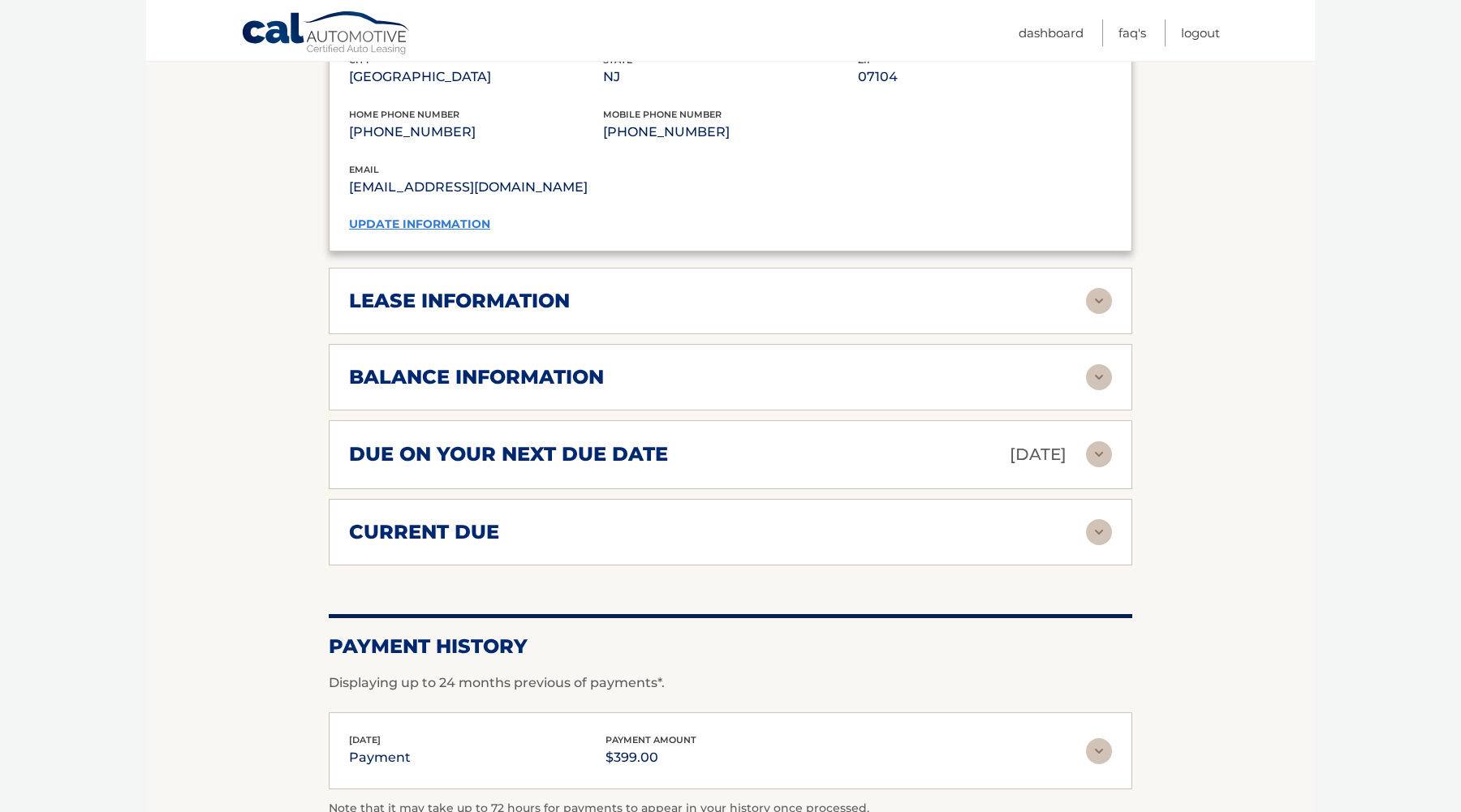
scroll to position [1010, 0]
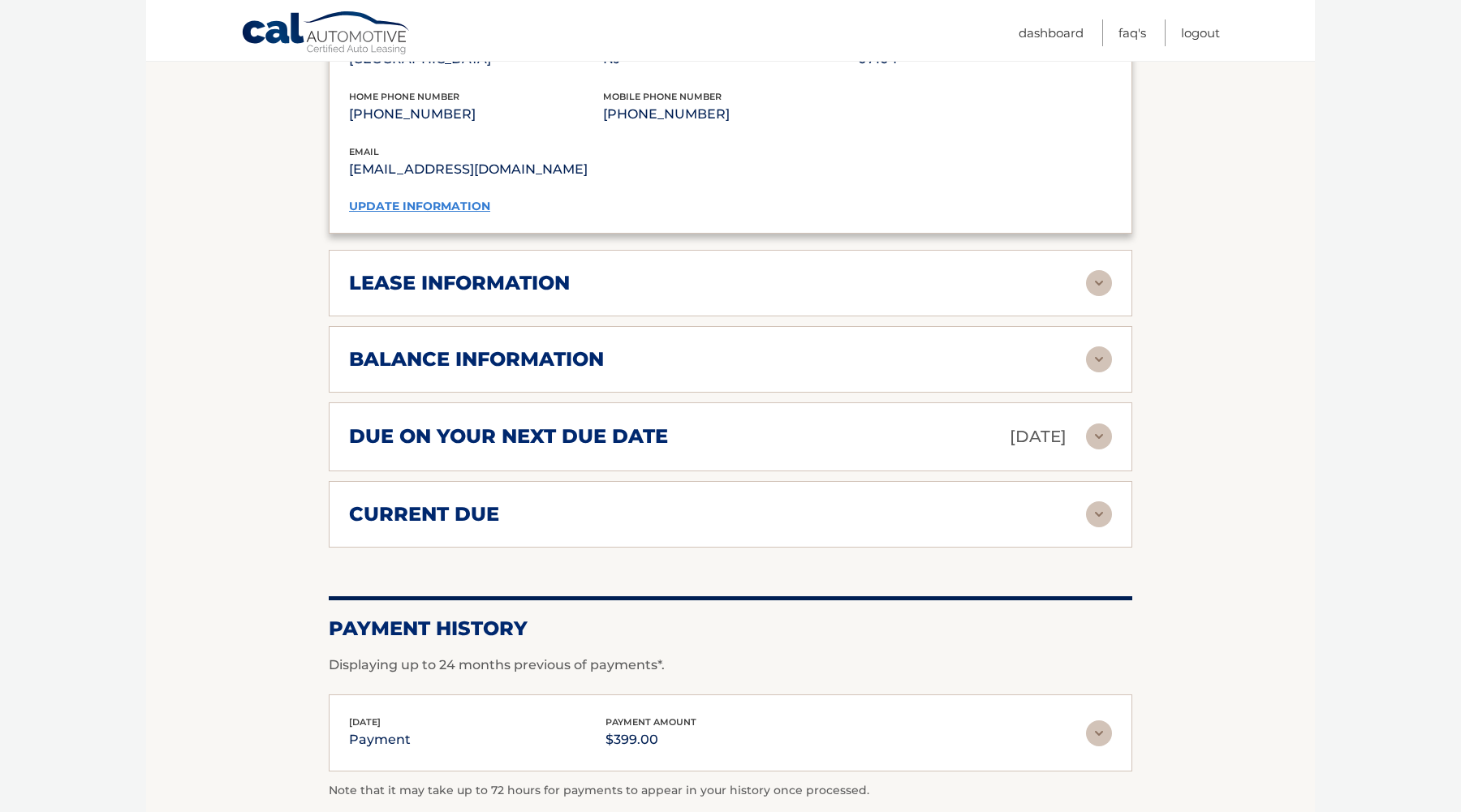
click at [750, 310] on div "lease information Contract Start Date [DATE] Term 39 Maturity Date [DATE] Start…" at bounding box center [730, 283] width 803 height 67
click at [733, 353] on div "balance information" at bounding box center [717, 359] width 737 height 24
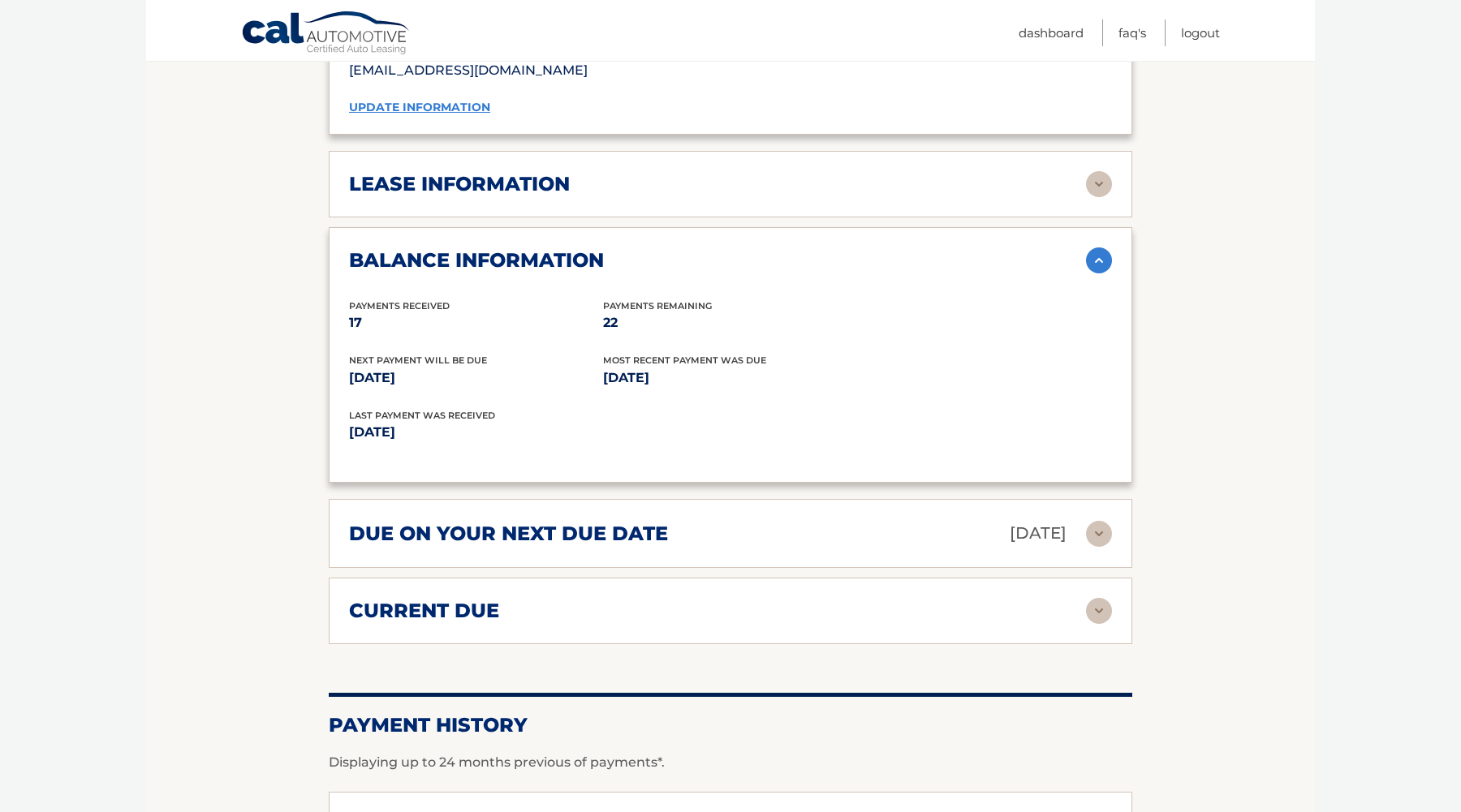
scroll to position [1120, 0]
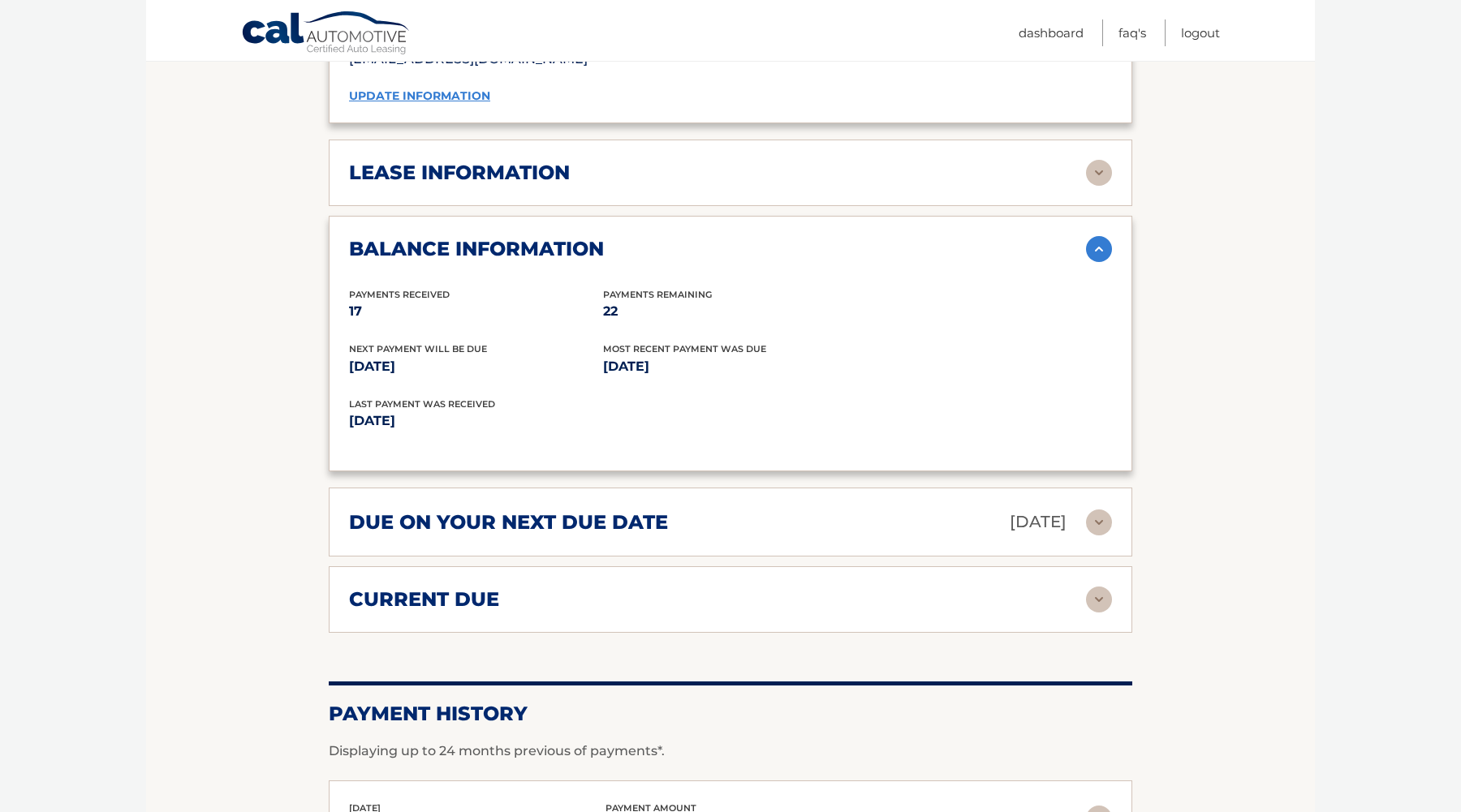
click at [709, 534] on div "due on your next due date [DATE] Late Charges $0.00 Miscellaneous Charges $0.00…" at bounding box center [730, 521] width 803 height 69
click at [1051, 592] on div "current due" at bounding box center [717, 599] width 737 height 24
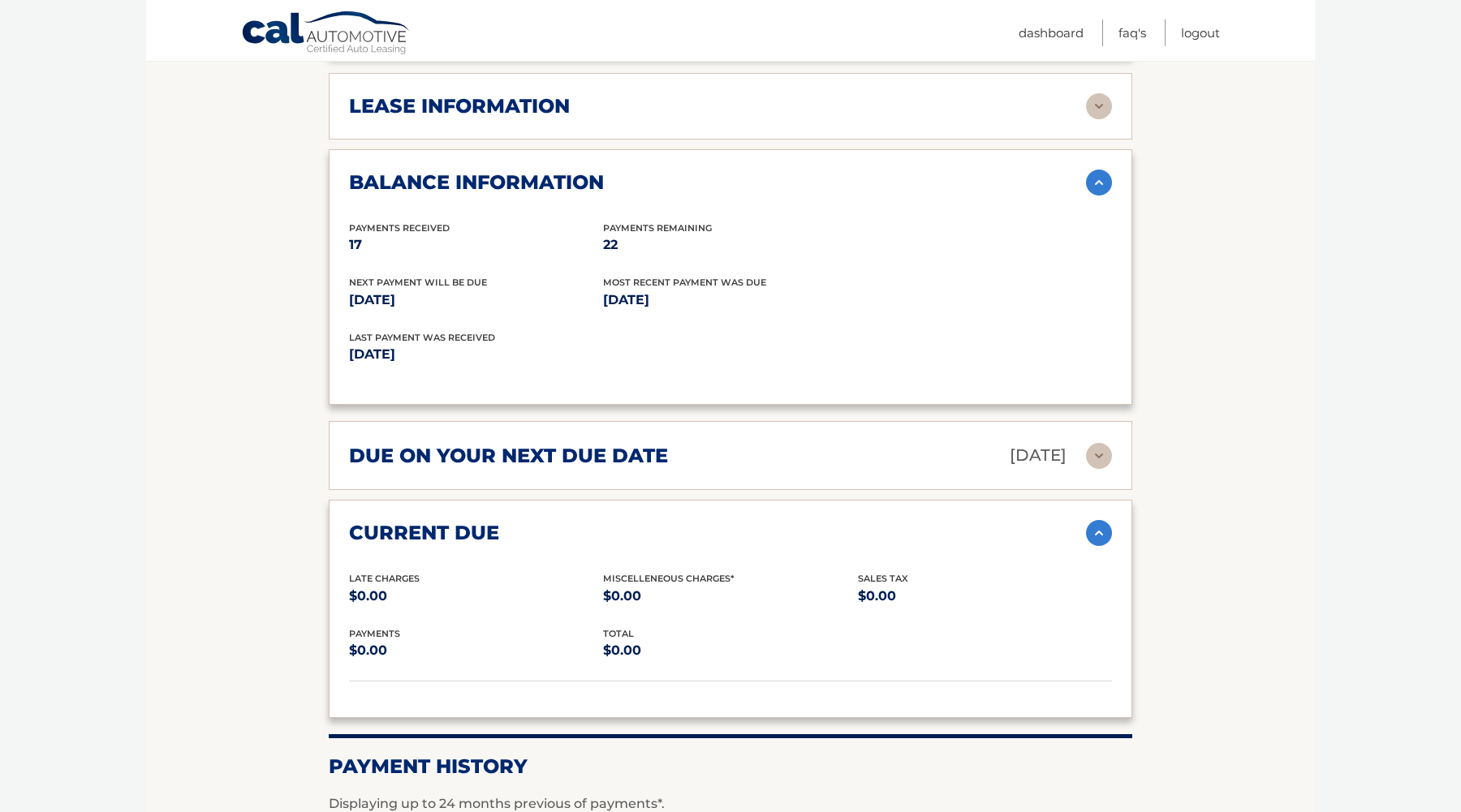
scroll to position [1338, 0]
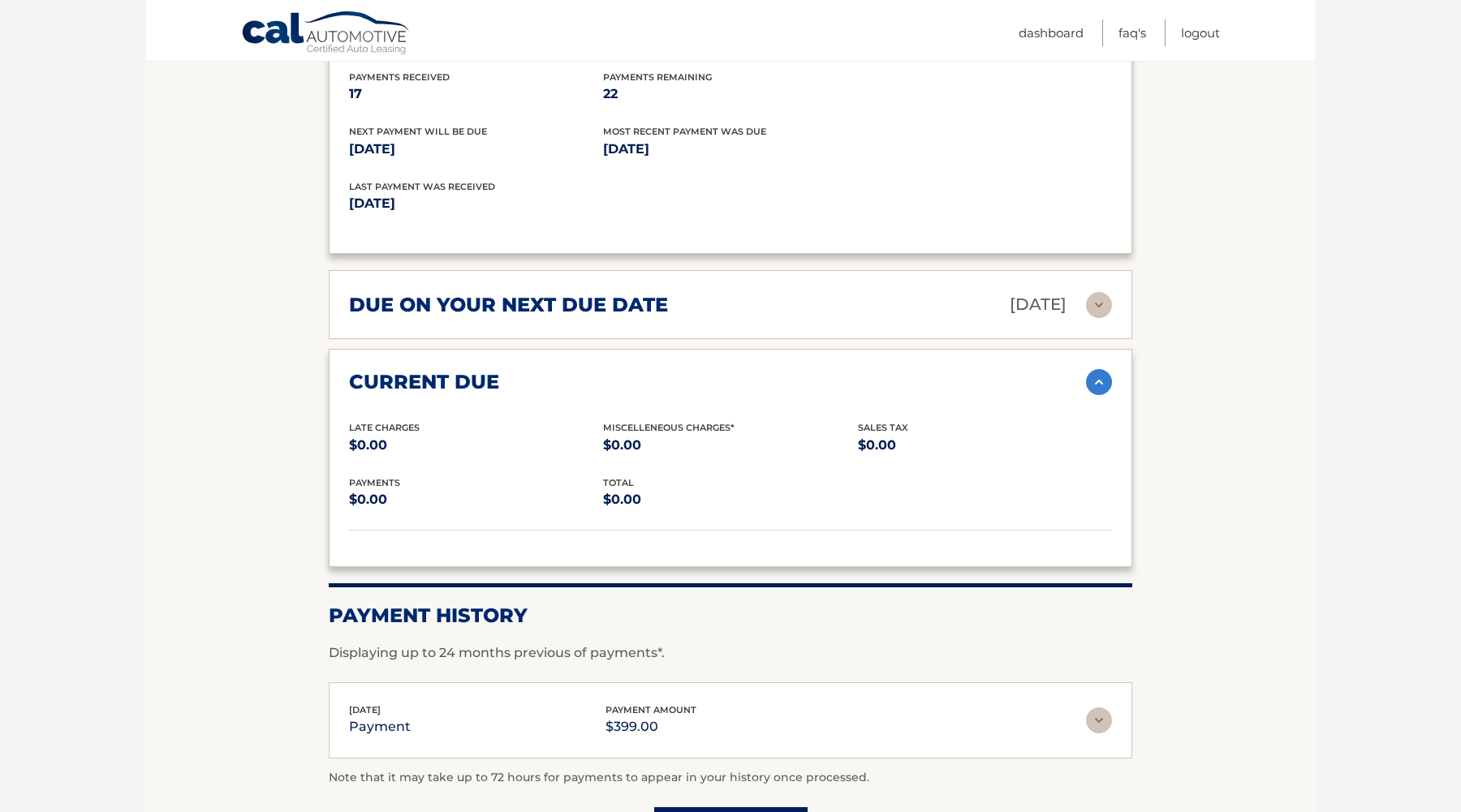
click at [1105, 304] on img at bounding box center [1098, 304] width 26 height 26
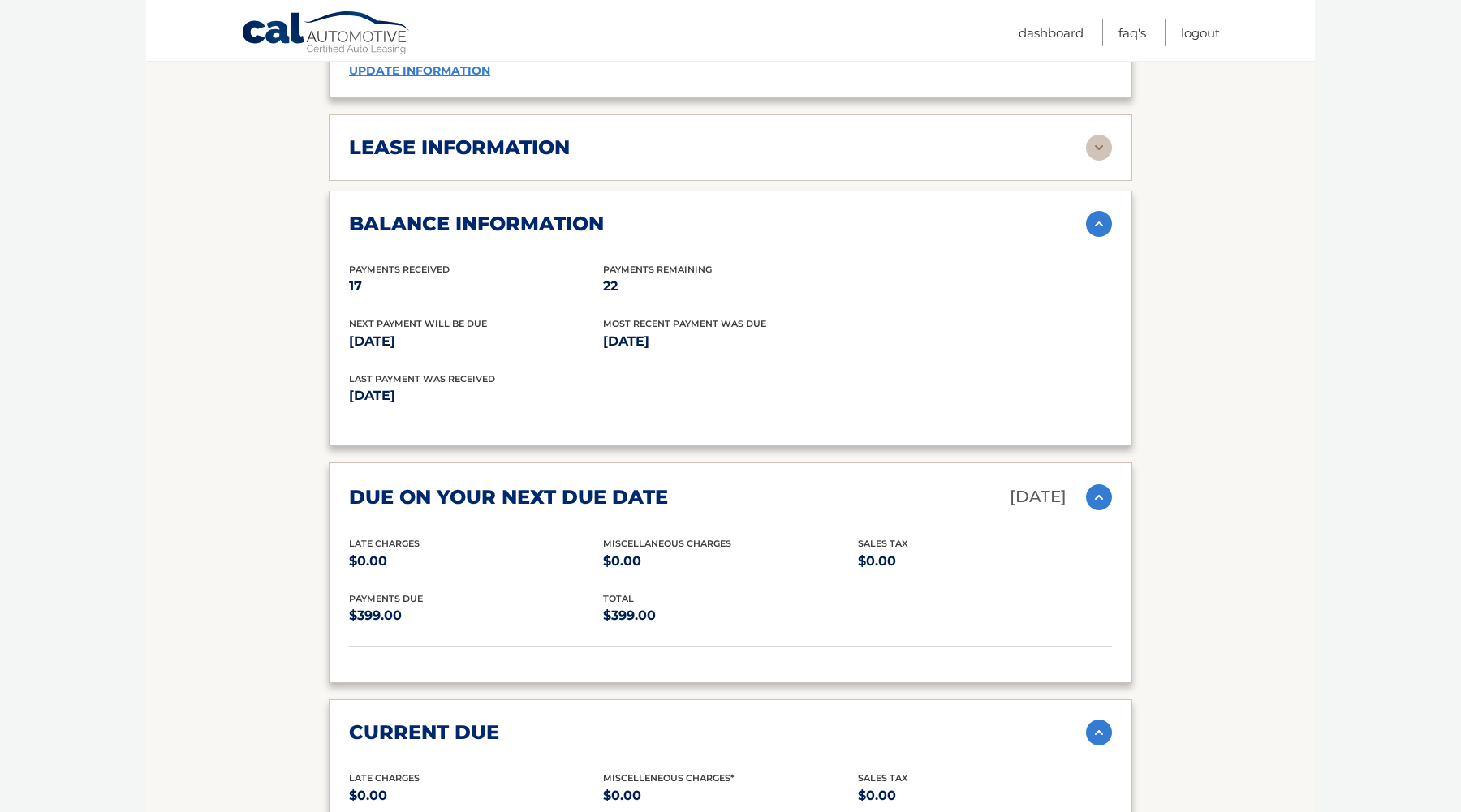
scroll to position [1140, 0]
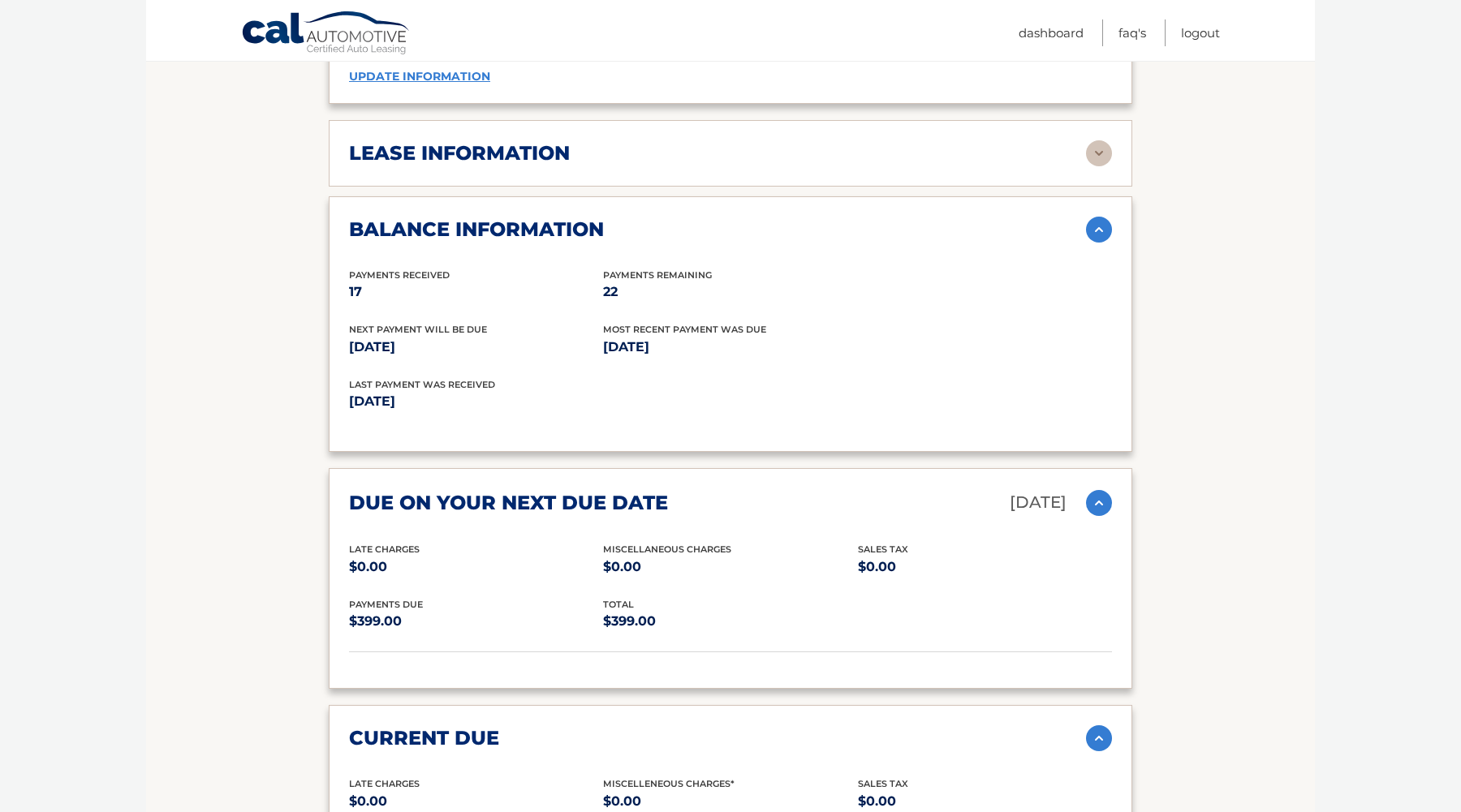
click at [1093, 149] on img at bounding box center [1098, 153] width 26 height 26
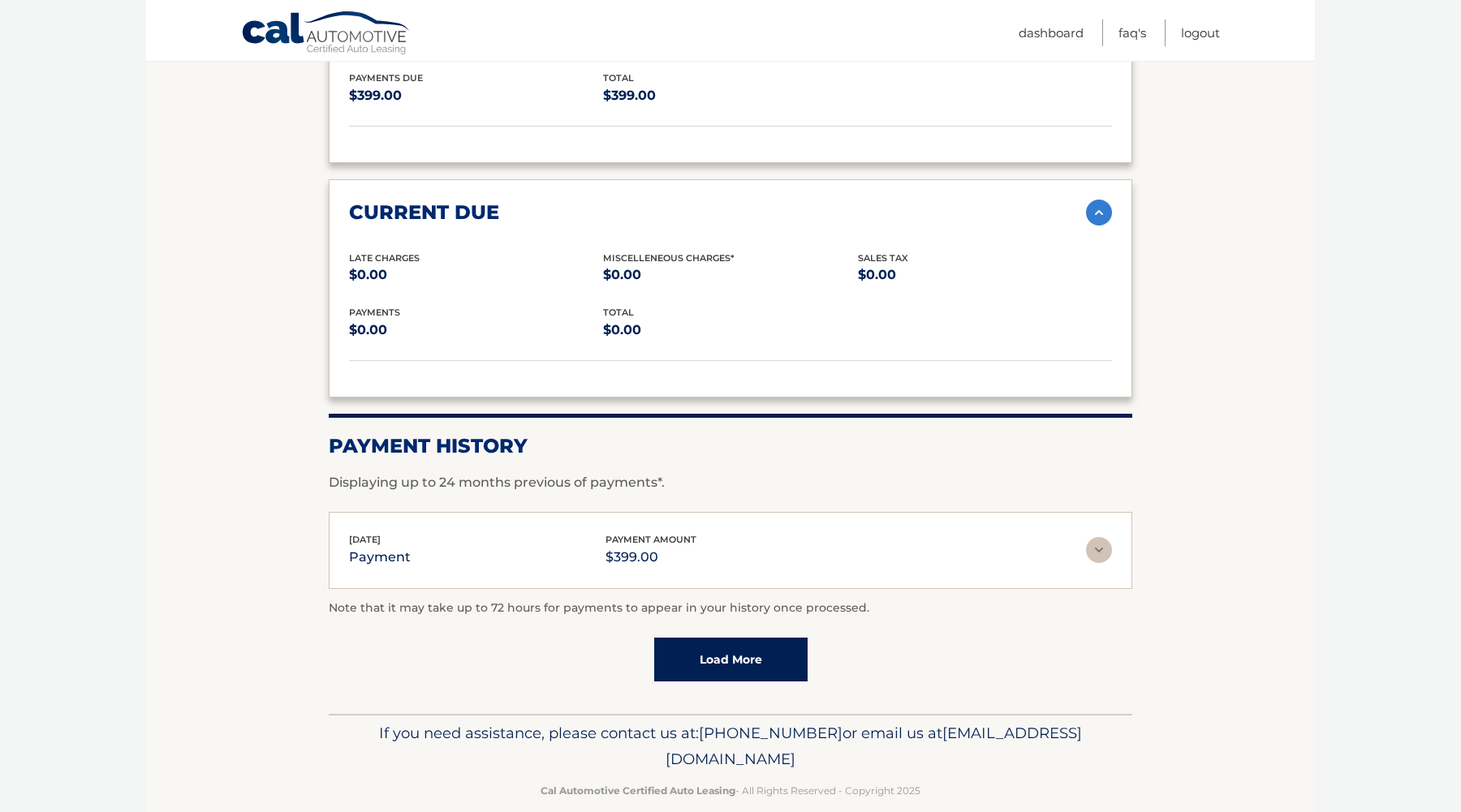
scroll to position [1971, 0]
click at [1107, 537] on img at bounding box center [1098, 548] width 26 height 26
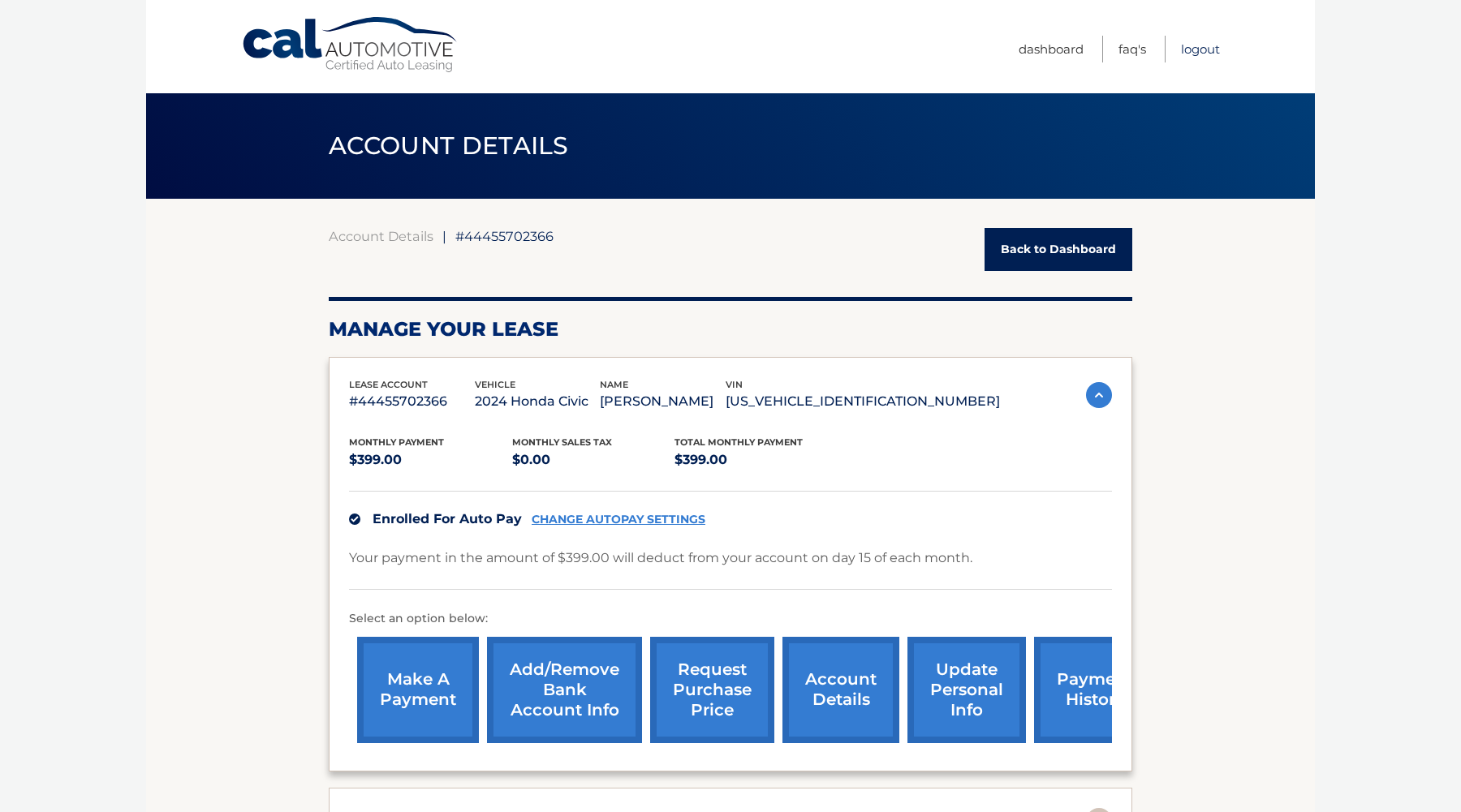
scroll to position [0, 0]
click at [1193, 48] on link "Logout" at bounding box center [1200, 50] width 39 height 27
